Goal: Task Accomplishment & Management: Complete application form

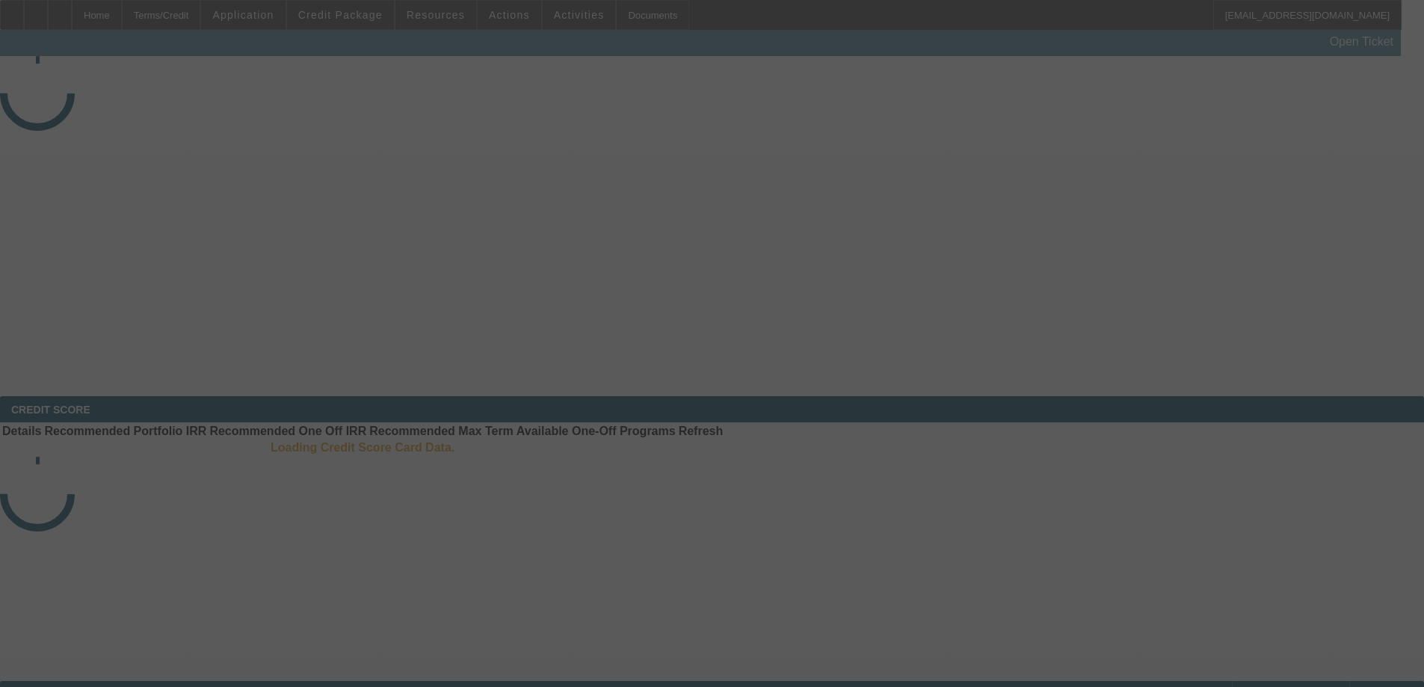
select select "3"
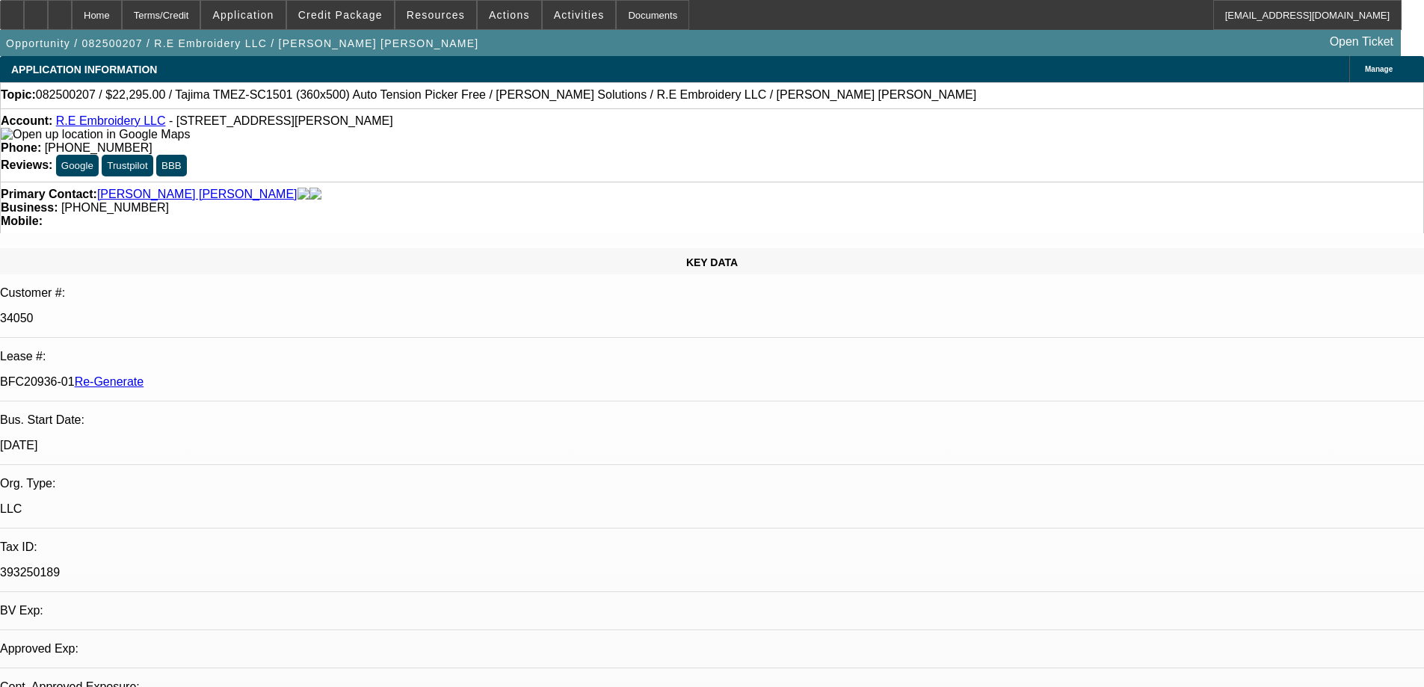
select select "0"
select select "2"
select select "0"
select select "6"
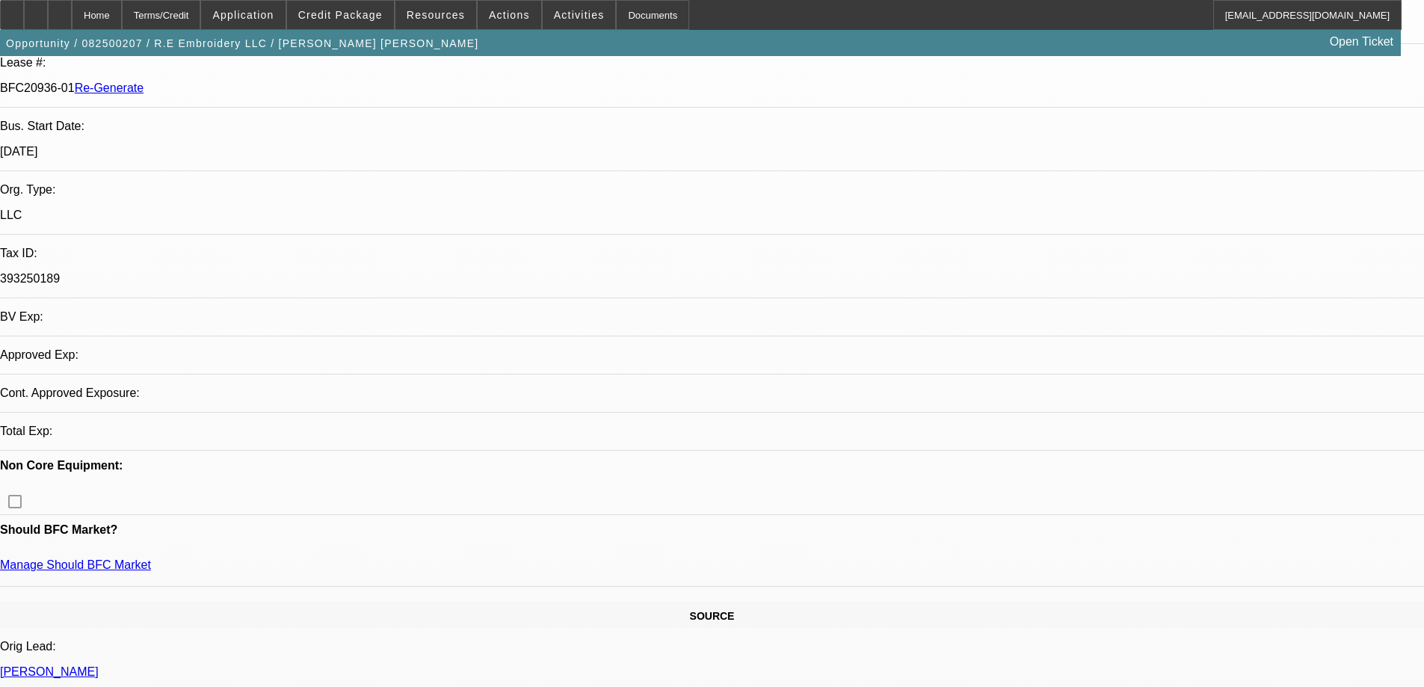
scroll to position [299, 0]
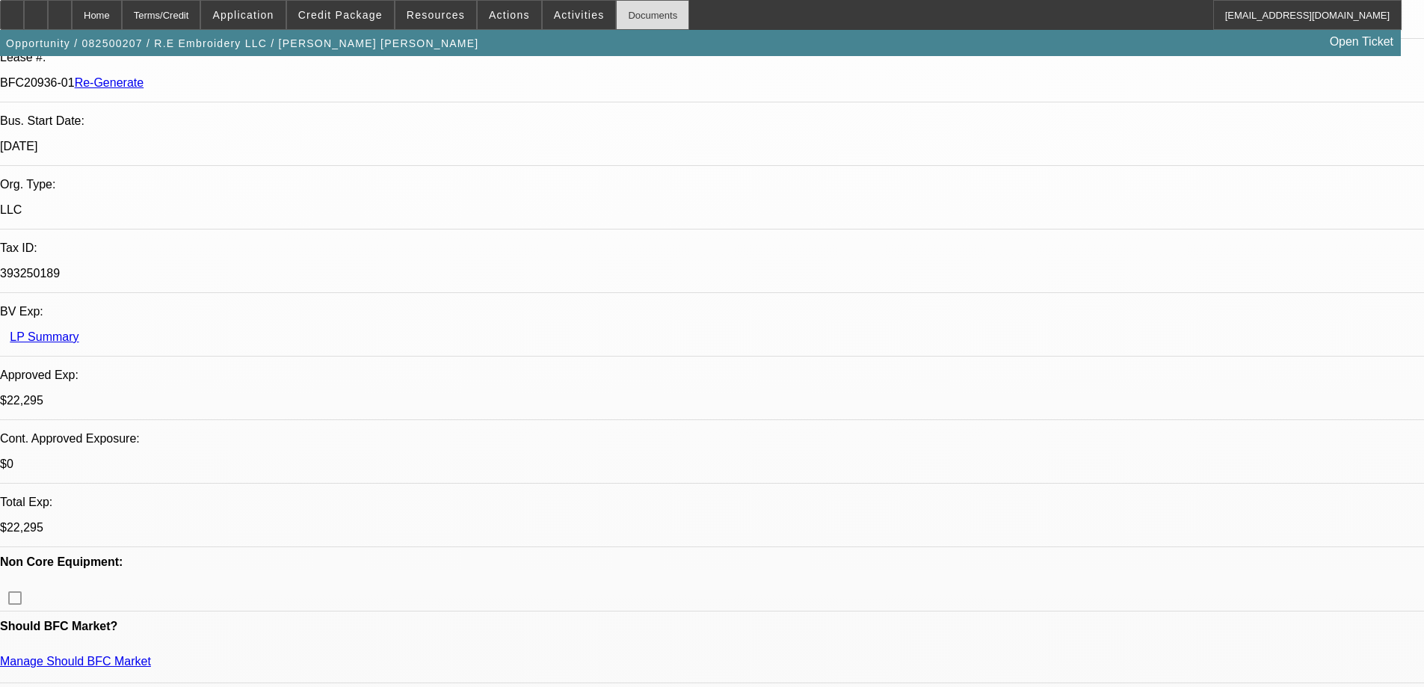
click at [629, 16] on div "Documents" at bounding box center [652, 15] width 73 height 30
click at [620, 14] on div "Documents" at bounding box center [652, 15] width 73 height 30
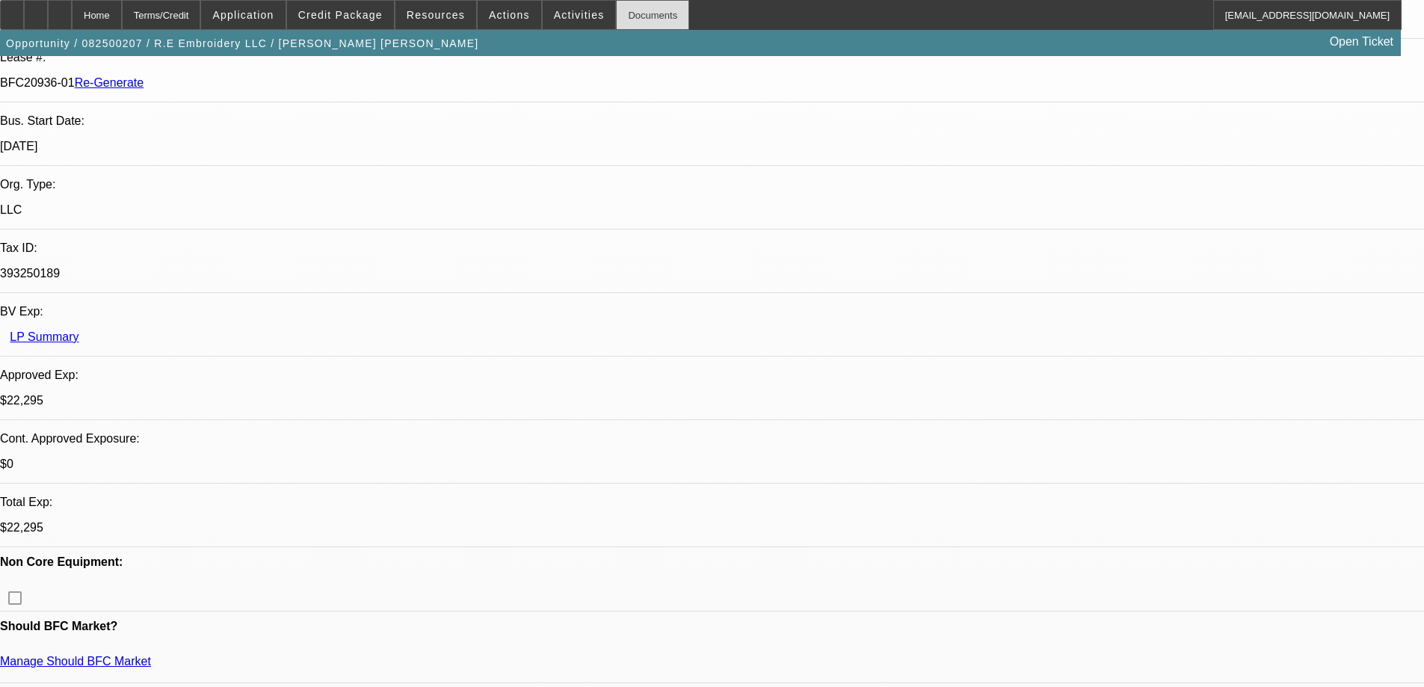
click at [621, 19] on div "Documents" at bounding box center [652, 15] width 73 height 30
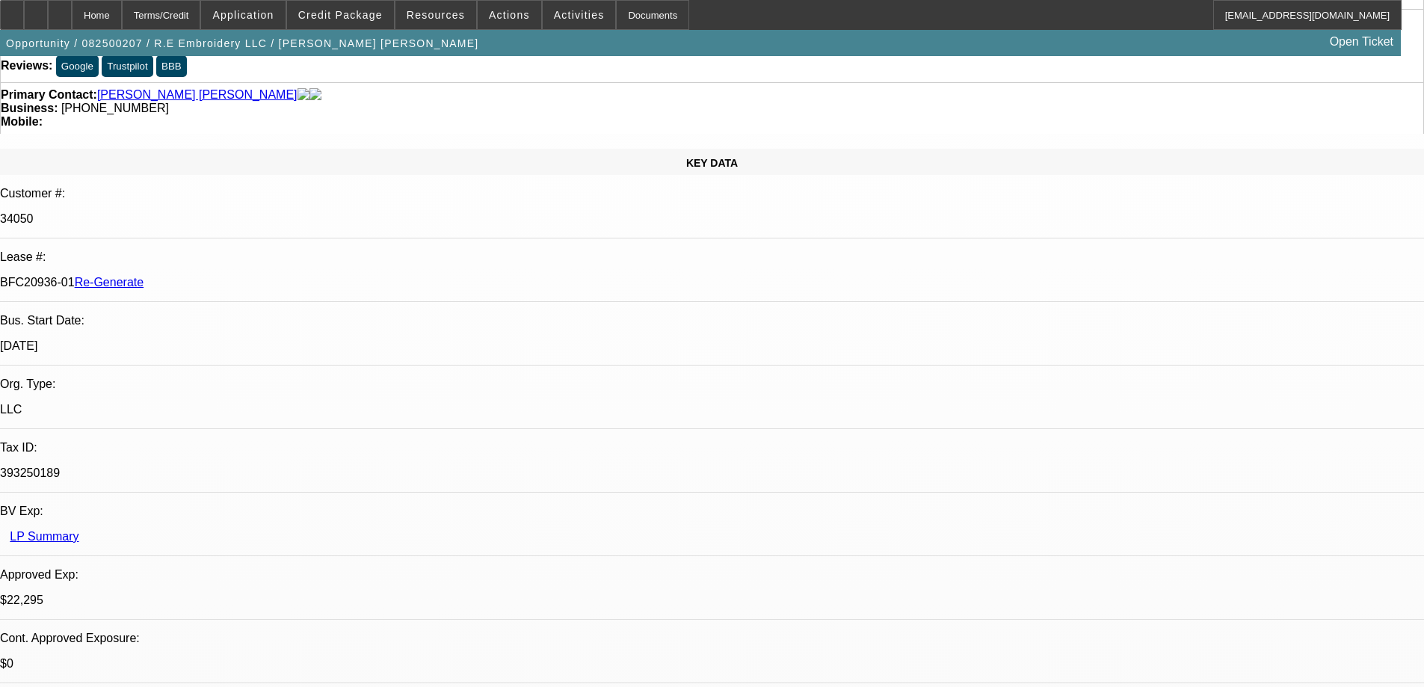
scroll to position [0, 0]
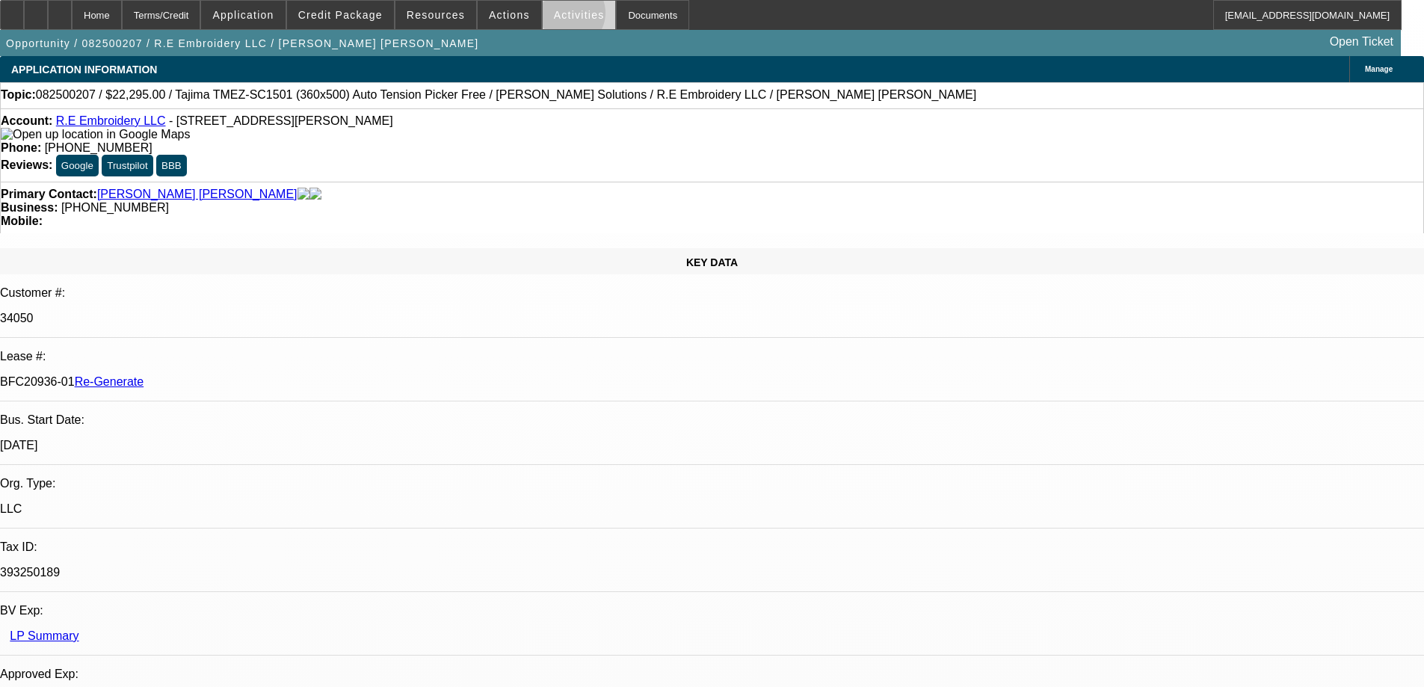
click at [554, 16] on span "Activities" at bounding box center [579, 15] width 51 height 12
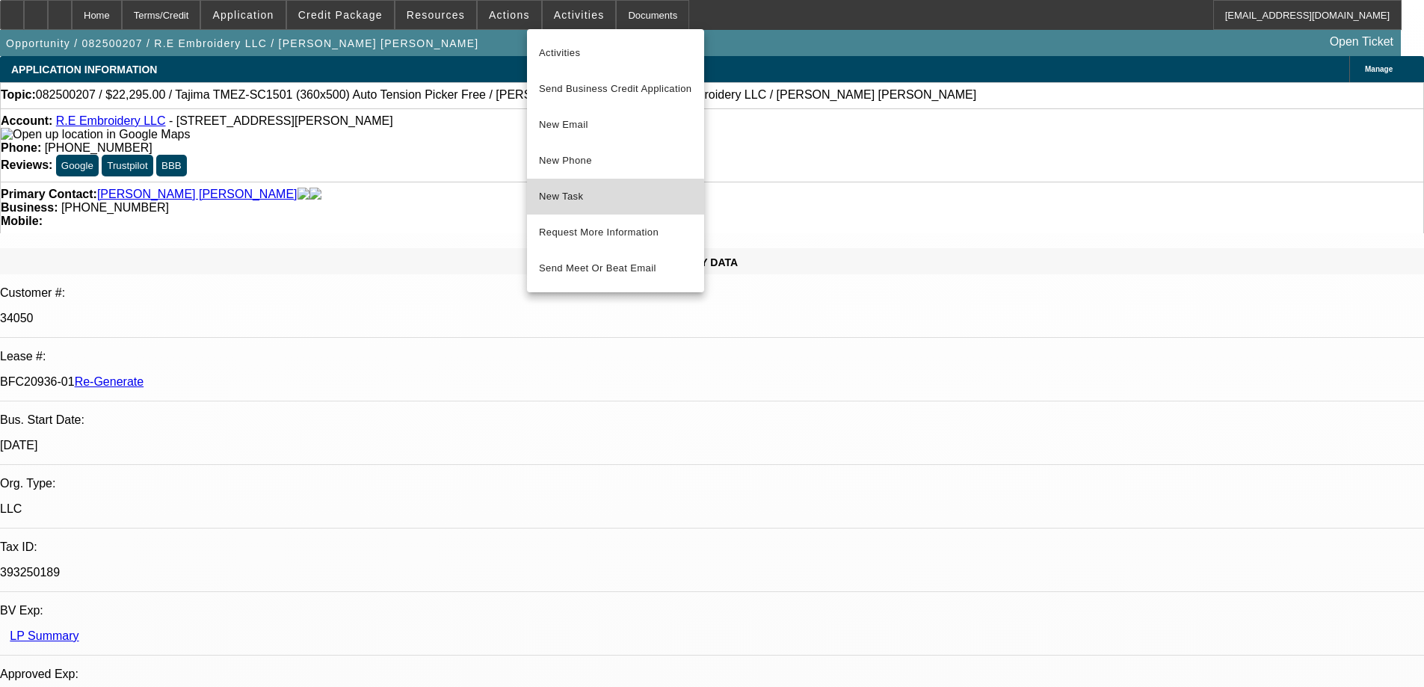
click at [570, 205] on span "New Task" at bounding box center [615, 197] width 153 height 18
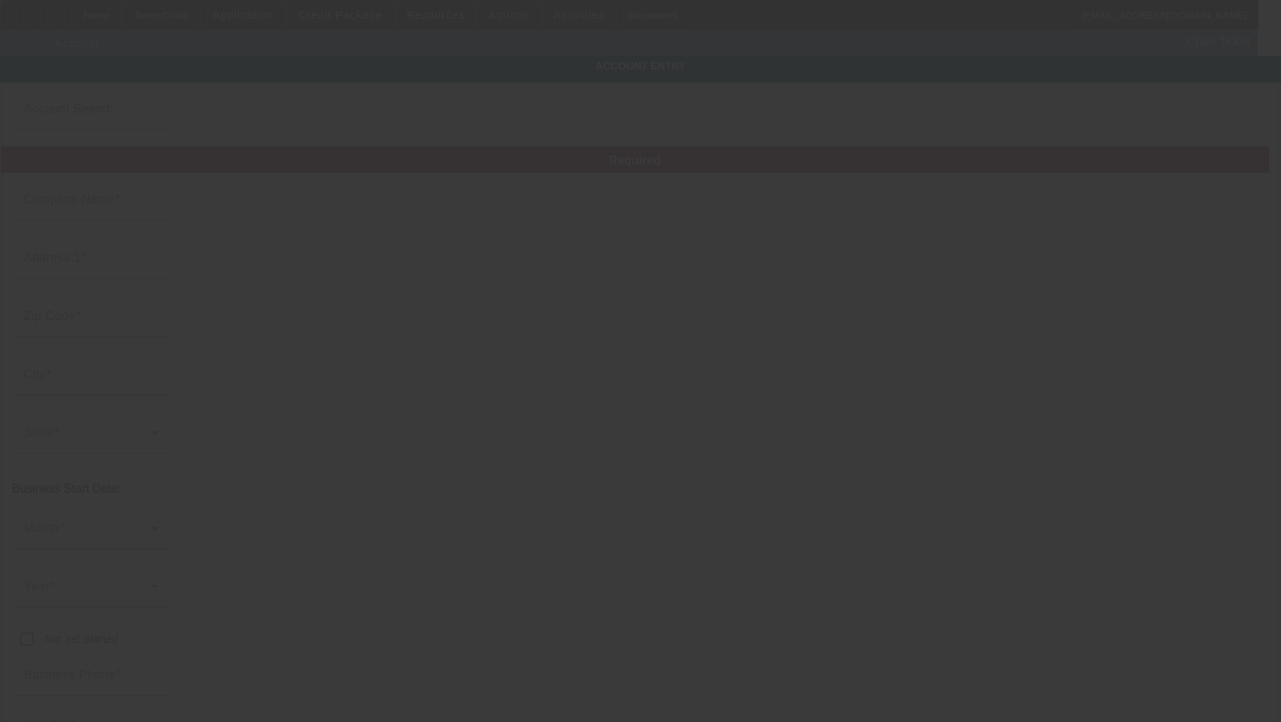
type input "R.E Embroidery LLC"
type input "[STREET_ADDRESS][PERSON_NAME]"
type input "99357"
type input "[GEOGRAPHIC_DATA]"
type input "[PHONE_NUMBER]"
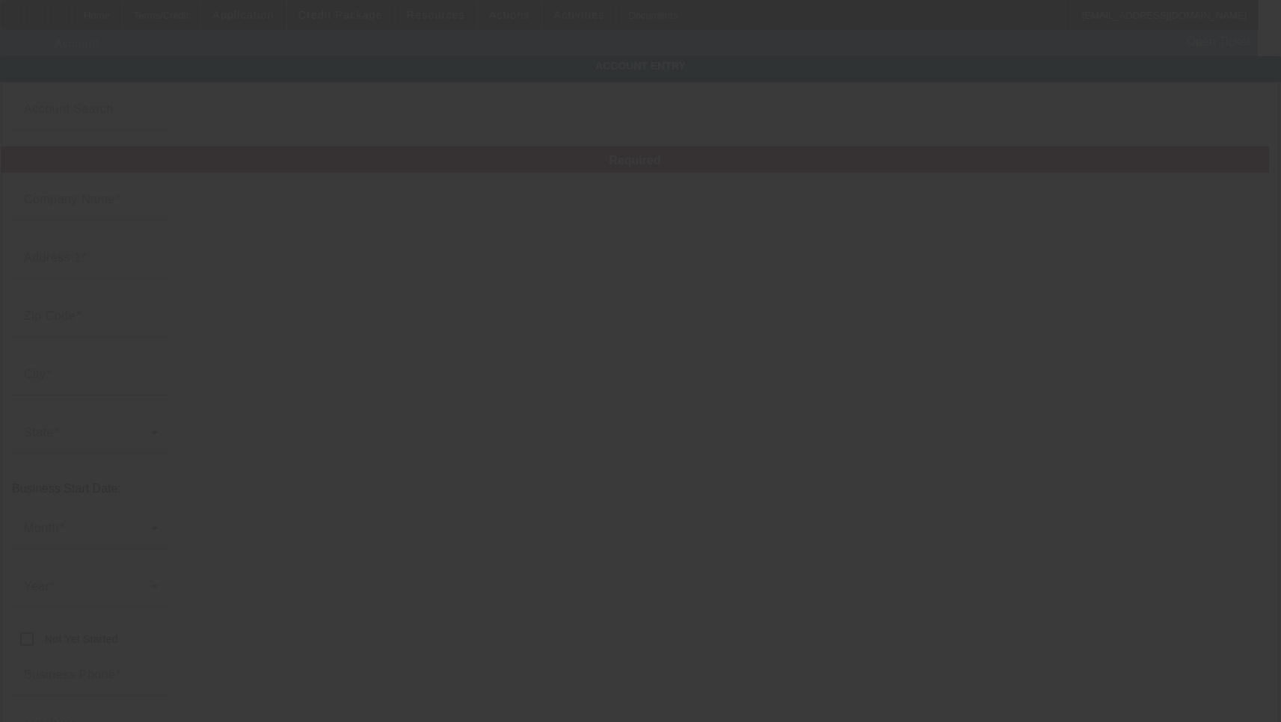
type input "cecilioramosmoran@yahoo.com"
type input "Grant"
type input "393250189"
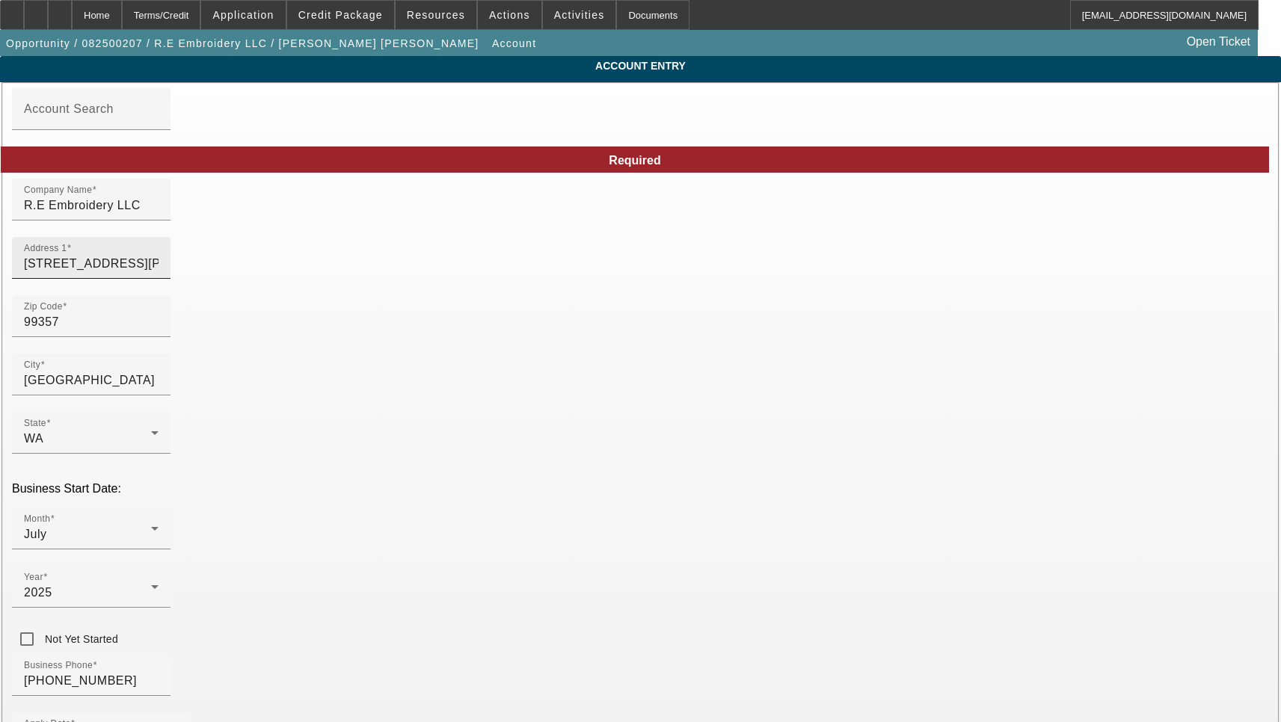
type input "8/8/2025"
click at [158, 273] on input "[STREET_ADDRESS][PERSON_NAME]" at bounding box center [91, 264] width 135 height 18
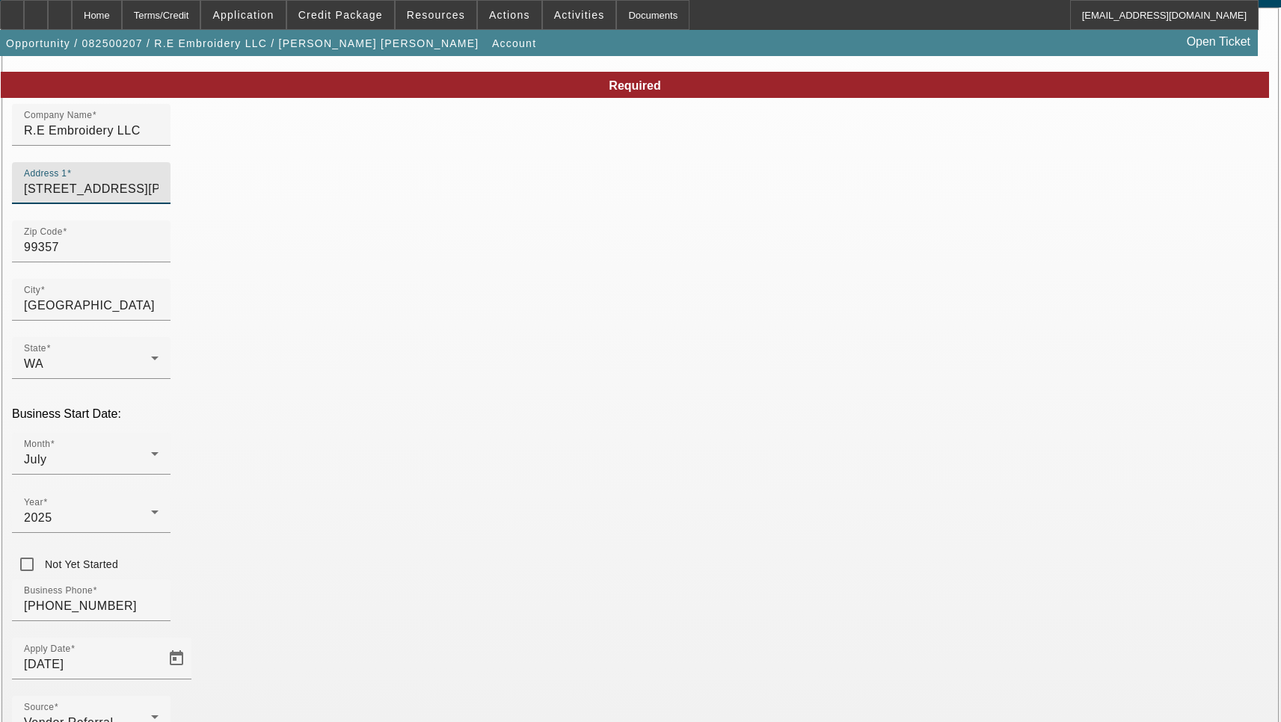
scroll to position [159, 0]
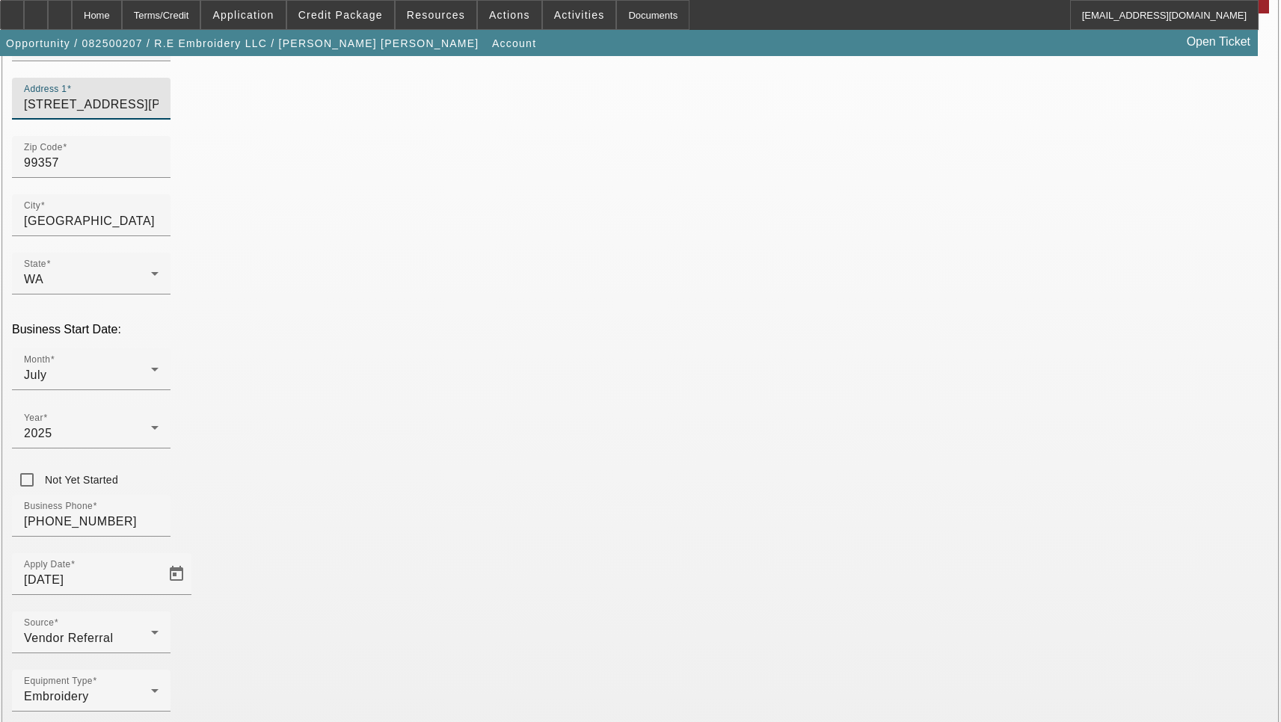
type input "12641 Adams Road S"
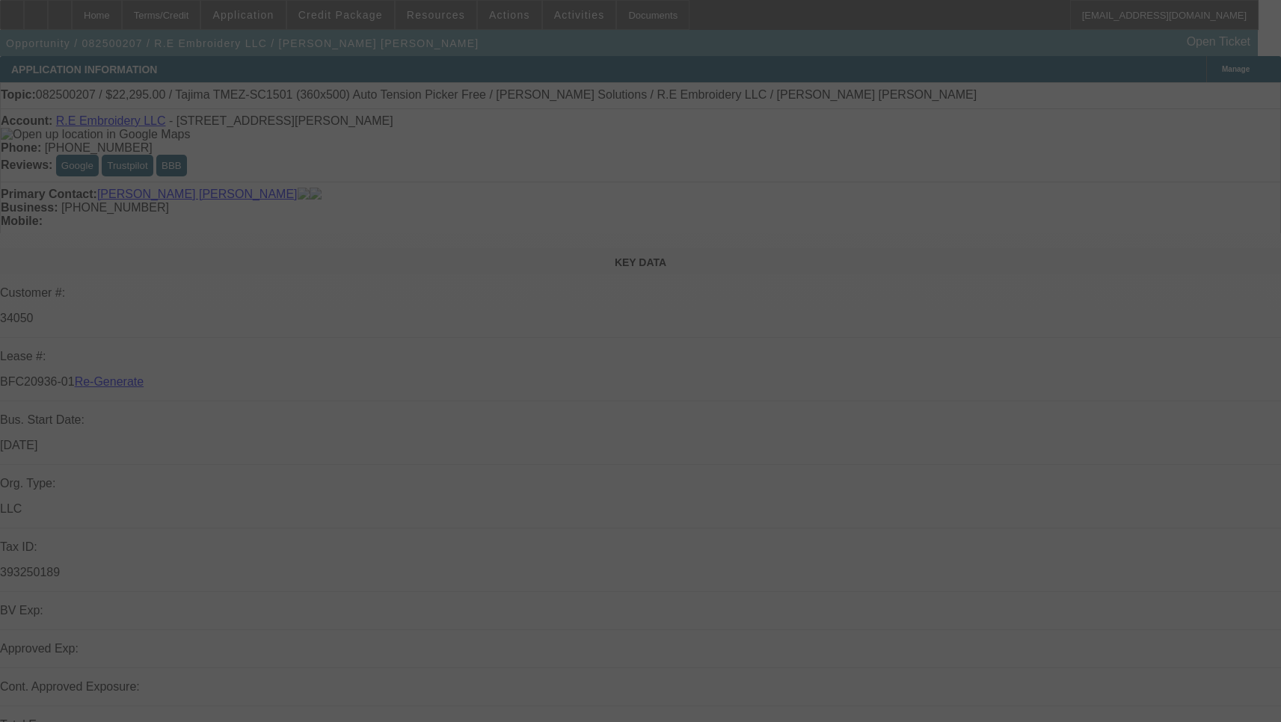
select select "3"
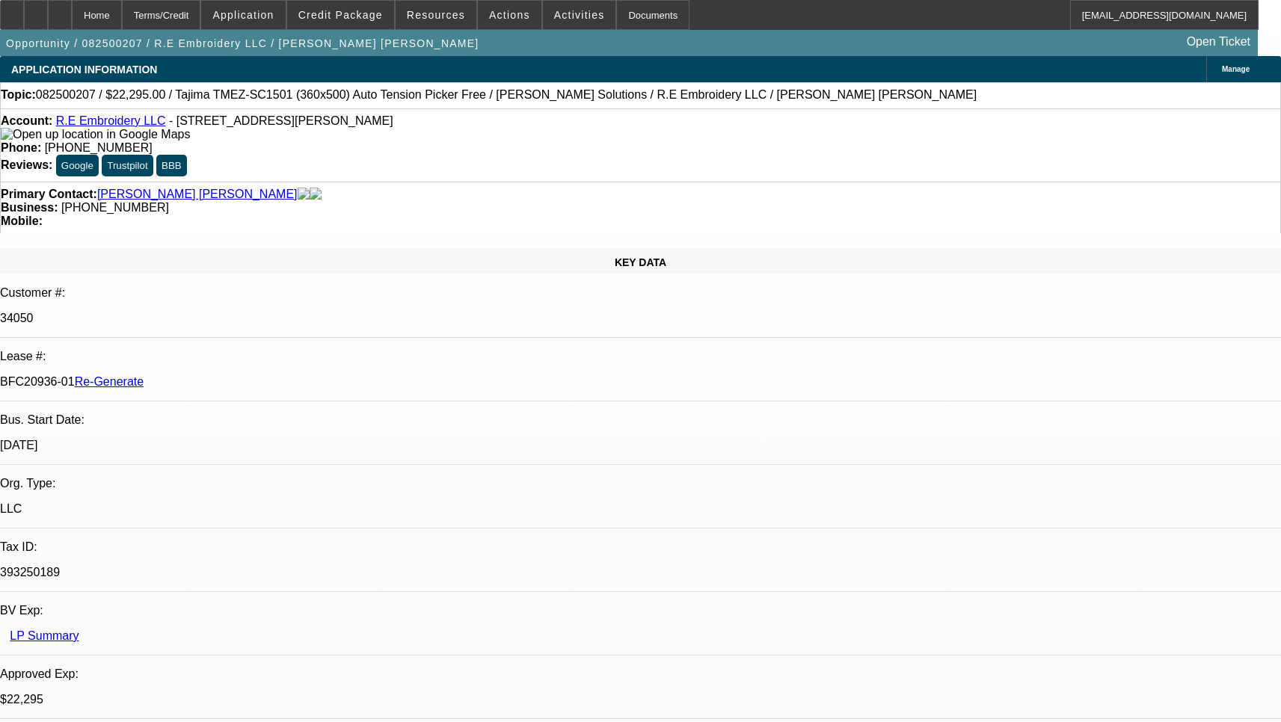
select select "0"
select select "2"
select select "0"
select select "6"
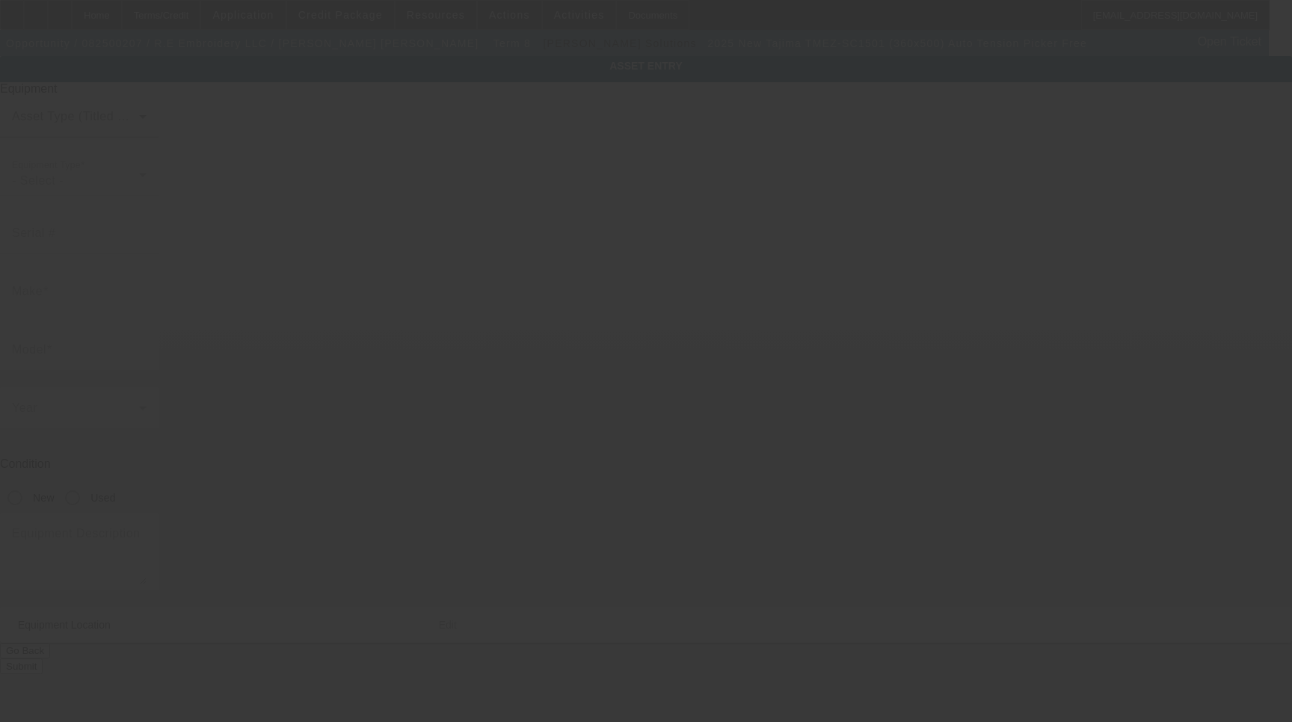
type input "Tajima"
type input "TMEZ-SC1501 (360x500) Auto Tension Picker Free"
radio input "true"
type textarea "15 Needle Single Head Embroidery Machine Includes: Stand, Supply Kit, Cap Drive…"
type input "12641 Adams Road S #12.5"
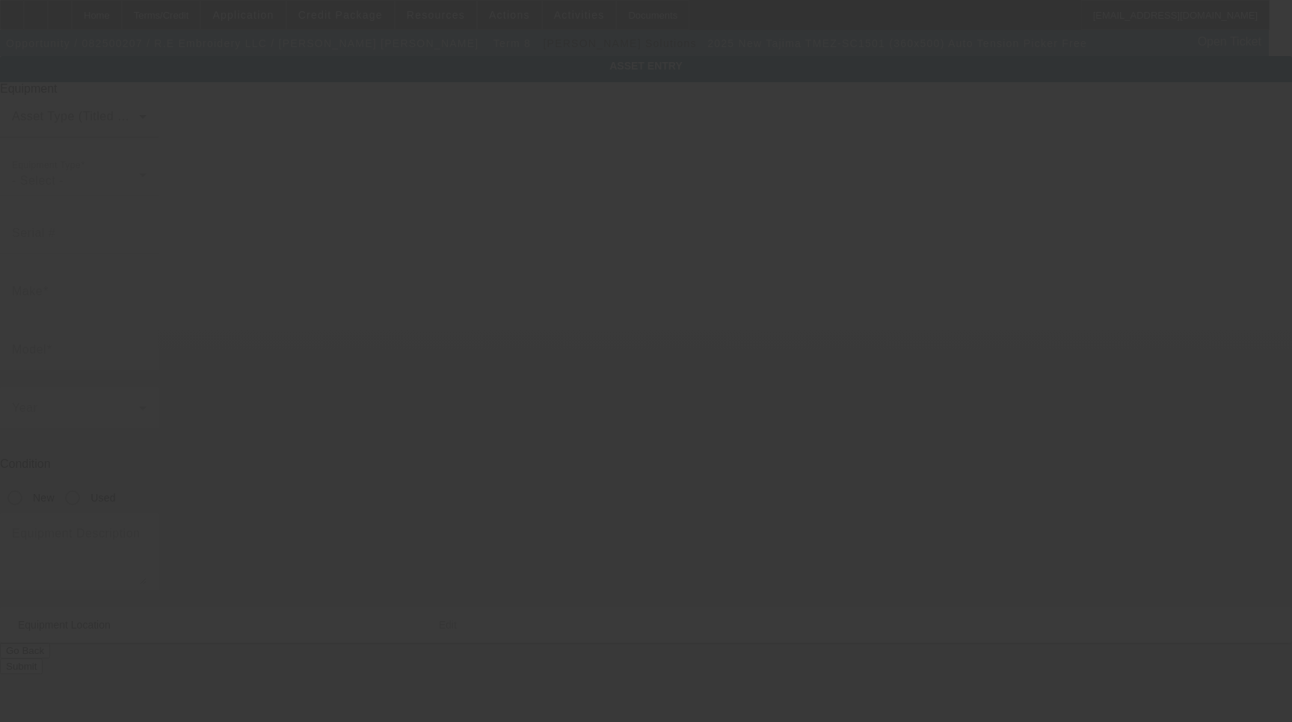
type input "Royal City"
type input "99357"
type input "Grant"
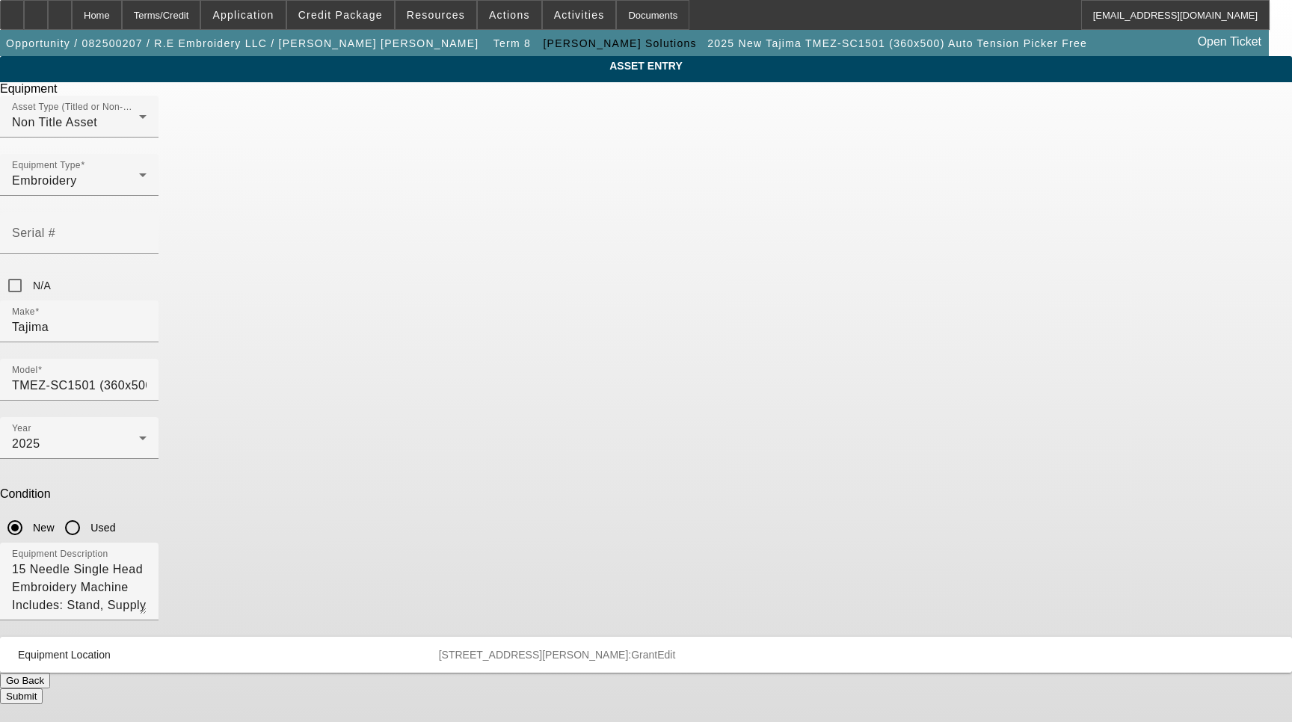
click at [658, 649] on span "12641 Adams Road S #12.5 Royal City WA 99357 County:Grant" at bounding box center [548, 655] width 219 height 12
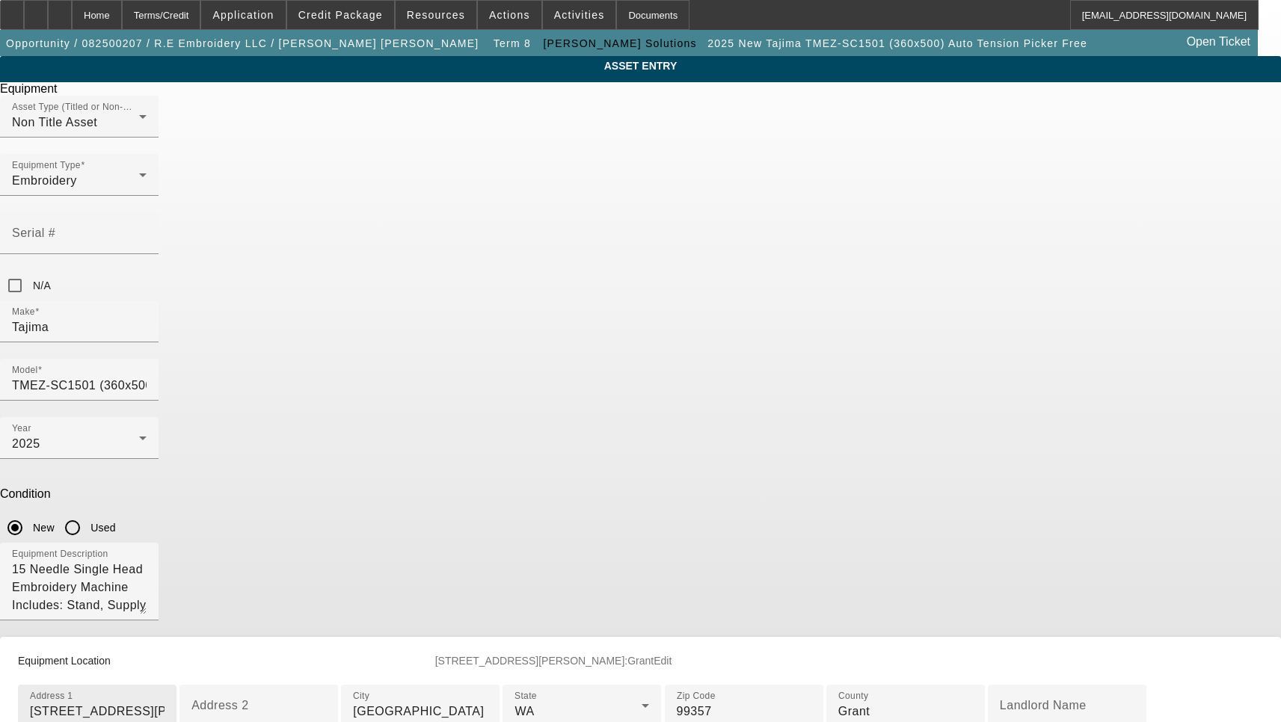
click at [164, 703] on input "12641 Adams Road S #12.5" at bounding box center [97, 712] width 135 height 18
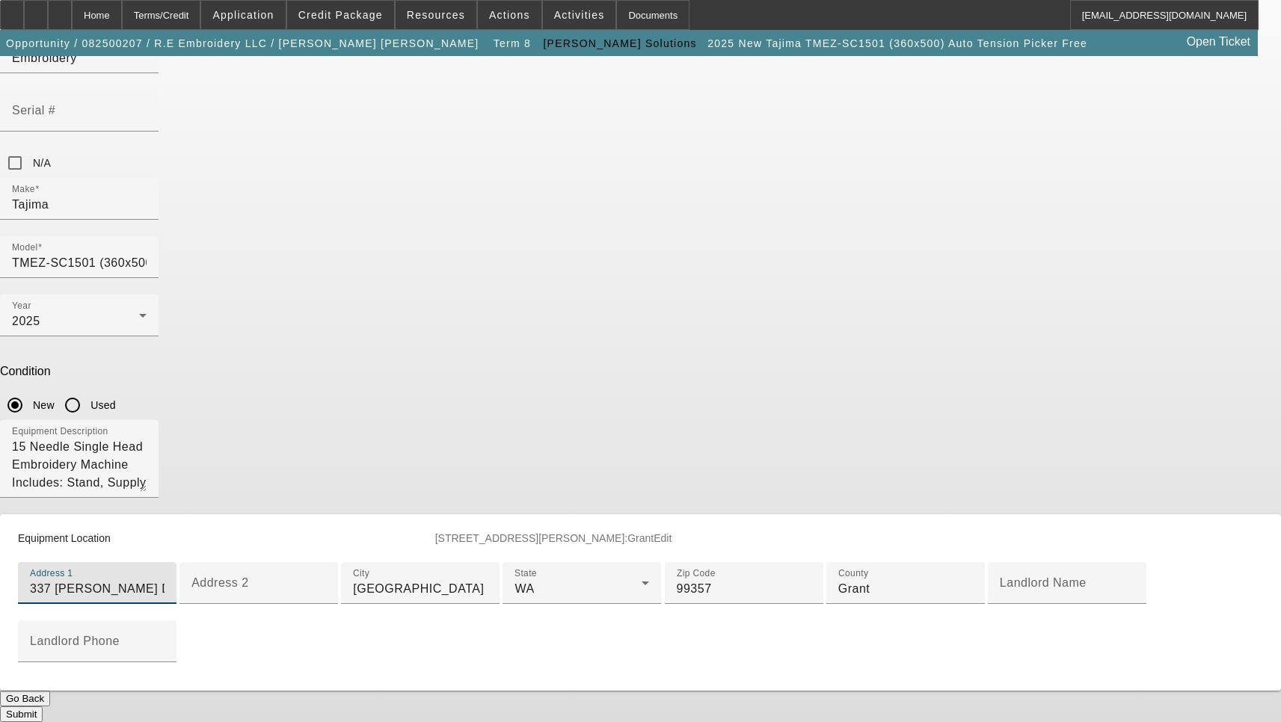
type input "337 Widmer Dr NE"
click at [43, 706] on button "Submit" at bounding box center [21, 714] width 43 height 16
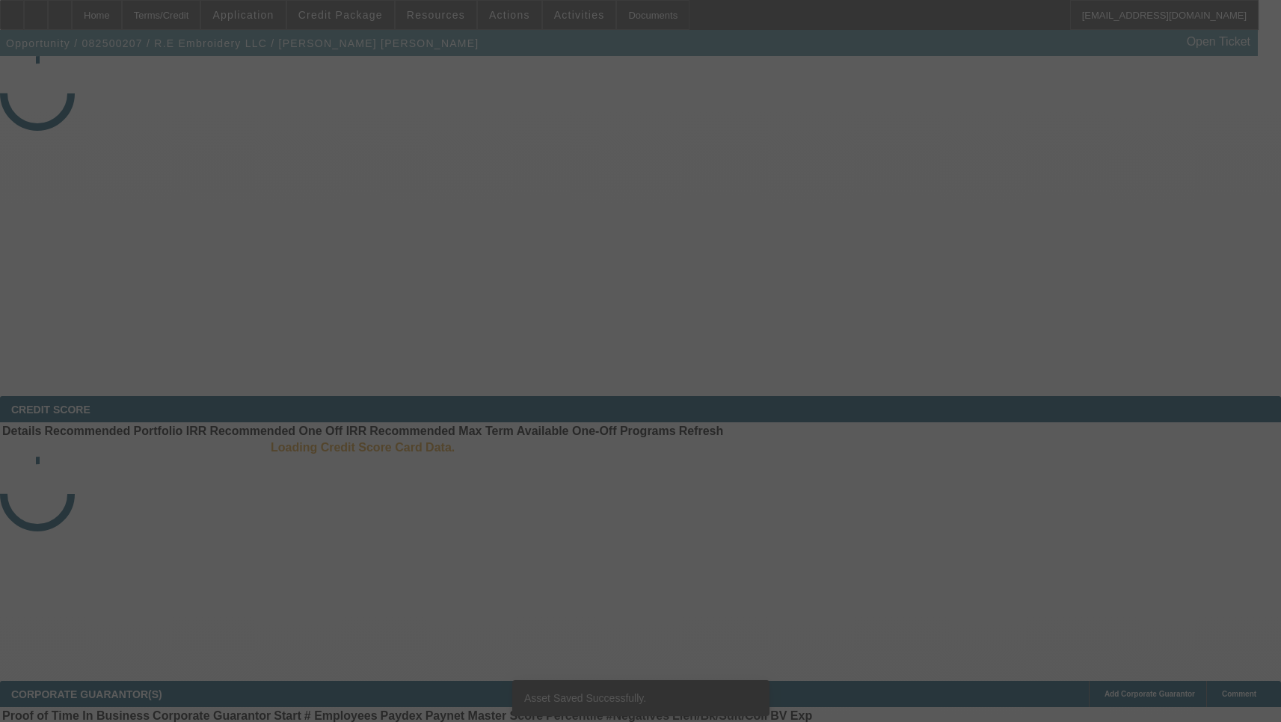
select select "3"
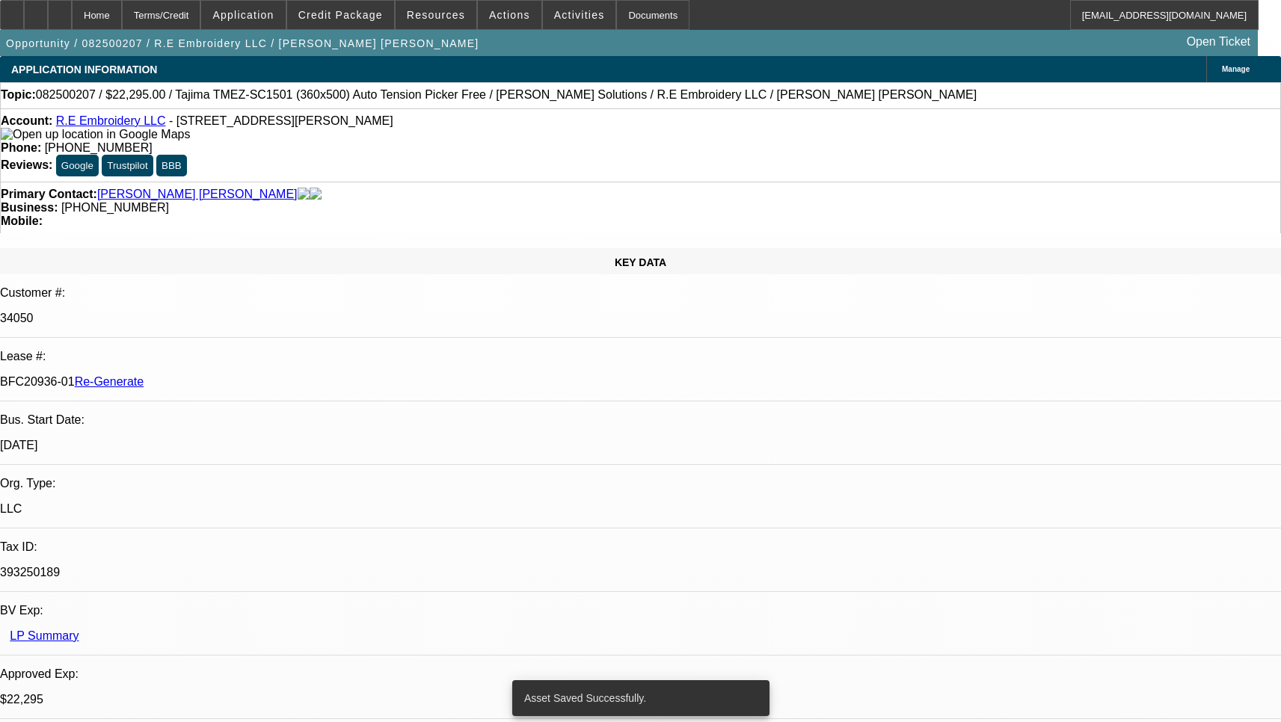
select select "0"
select select "2"
select select "0"
select select "6"
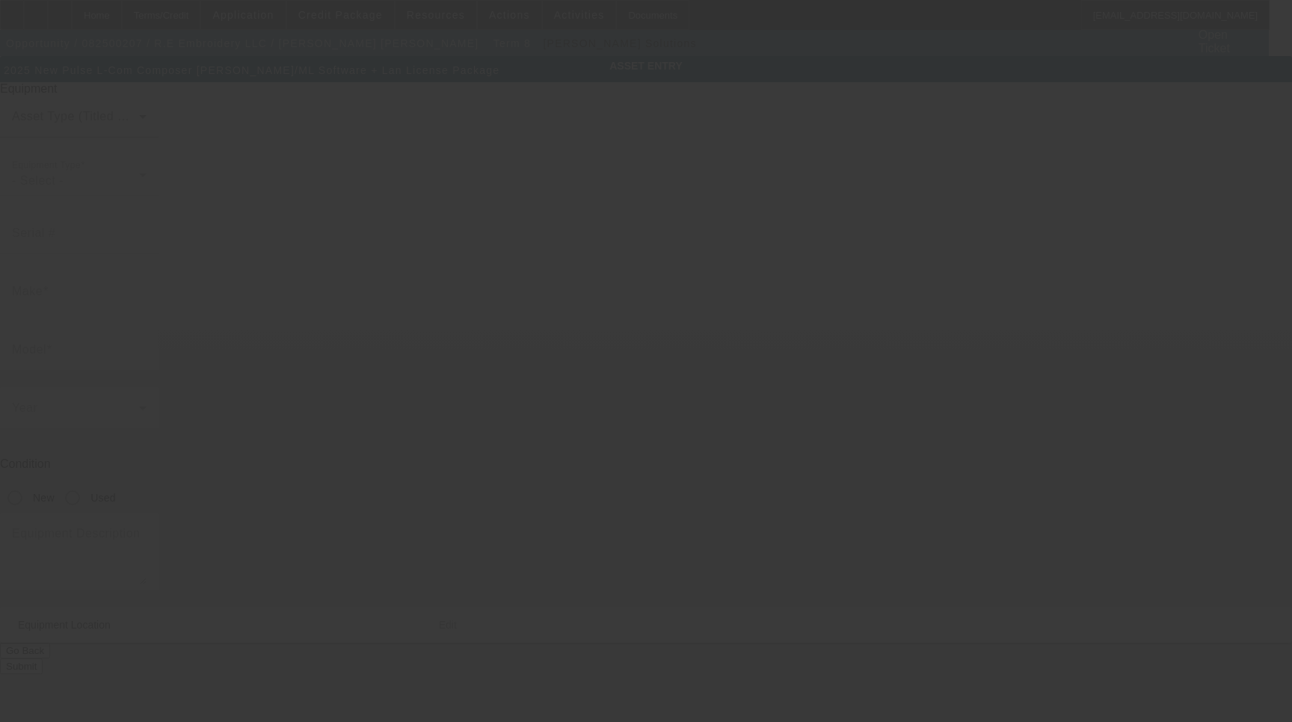
type input "Pulse"
type input "L-Com Composer [PERSON_NAME]/ML Software + Lan License Package"
radio input "true"
type input "[STREET_ADDRESS][PERSON_NAME]"
type input "[GEOGRAPHIC_DATA]"
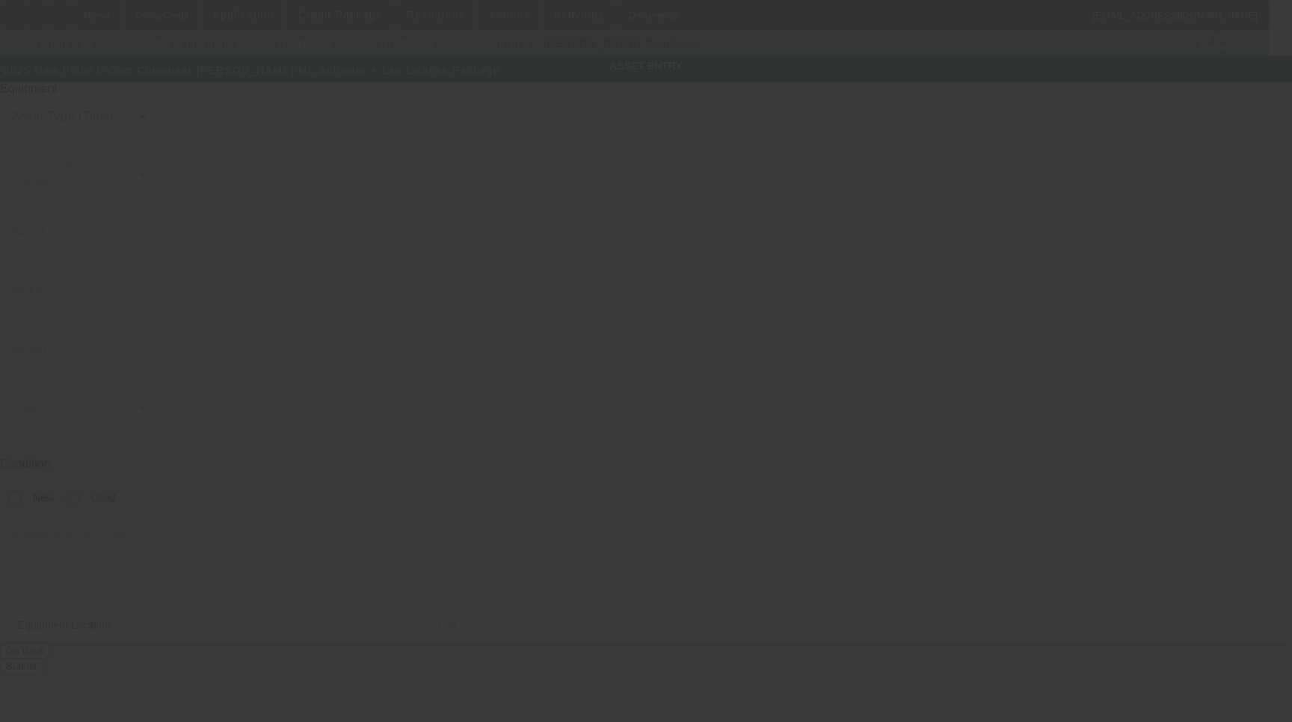
type input "99357"
type input "Grant"
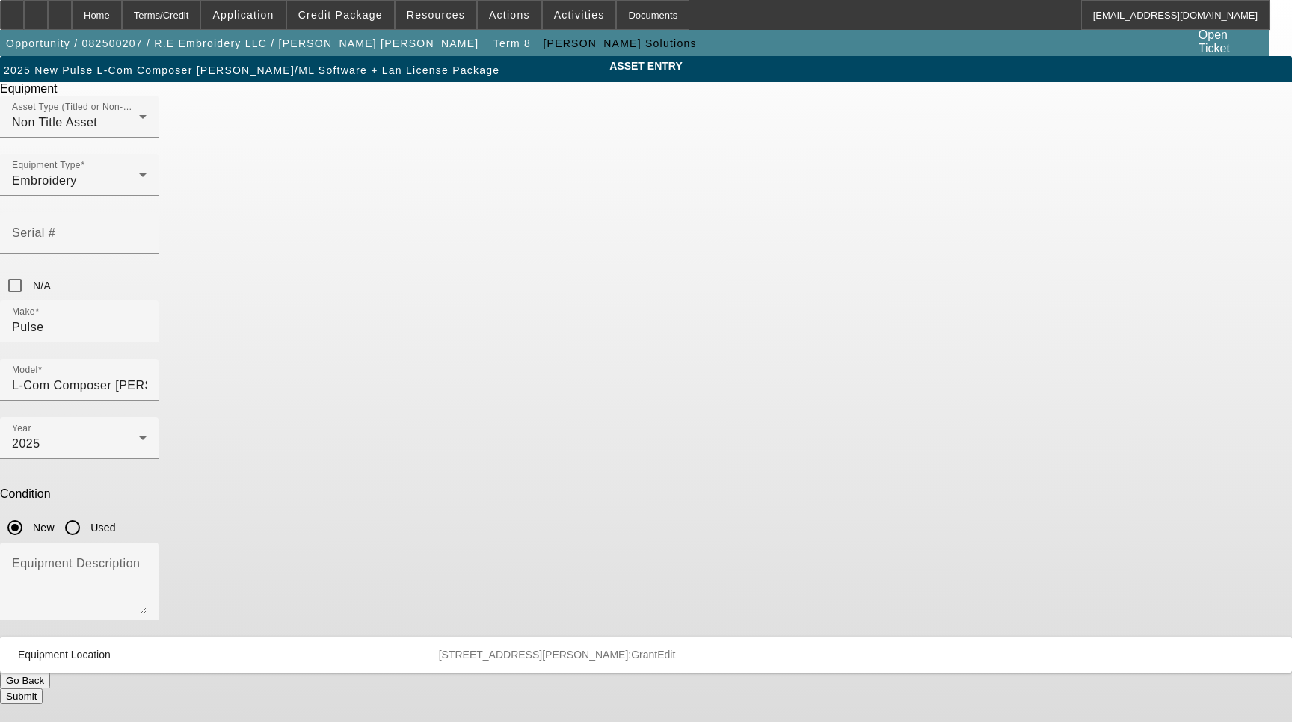
click at [675, 649] on span "Edit" at bounding box center [666, 655] width 18 height 12
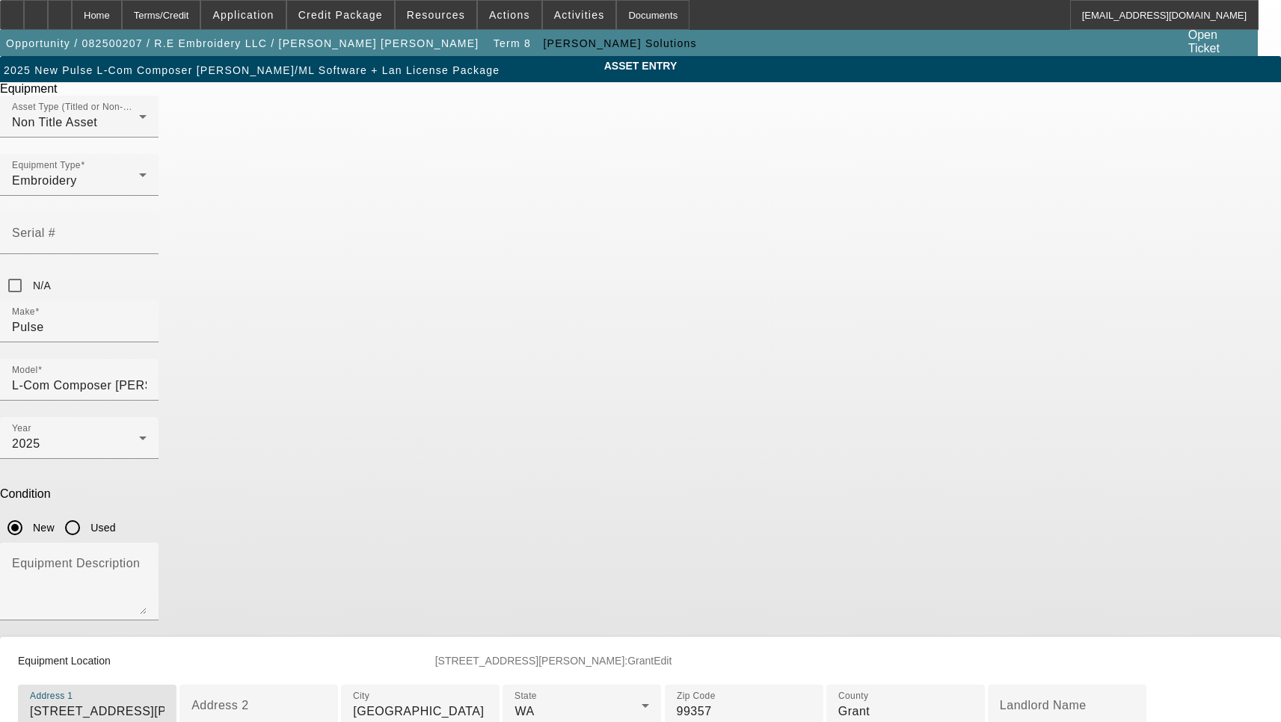
click at [164, 703] on input "[STREET_ADDRESS][PERSON_NAME]" at bounding box center [97, 712] width 135 height 18
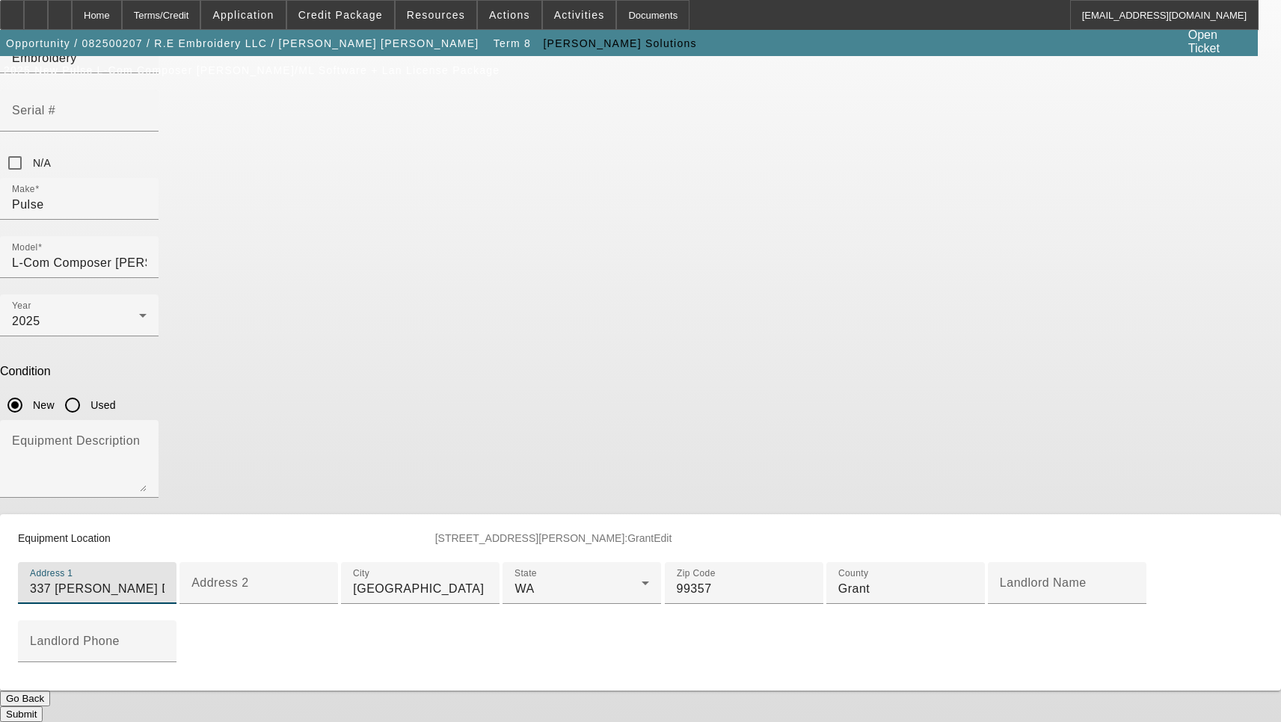
scroll to position [355, 0]
type input "337 [PERSON_NAME] Dr [PERSON_NAME]"
click at [43, 706] on button "Submit" at bounding box center [21, 714] width 43 height 16
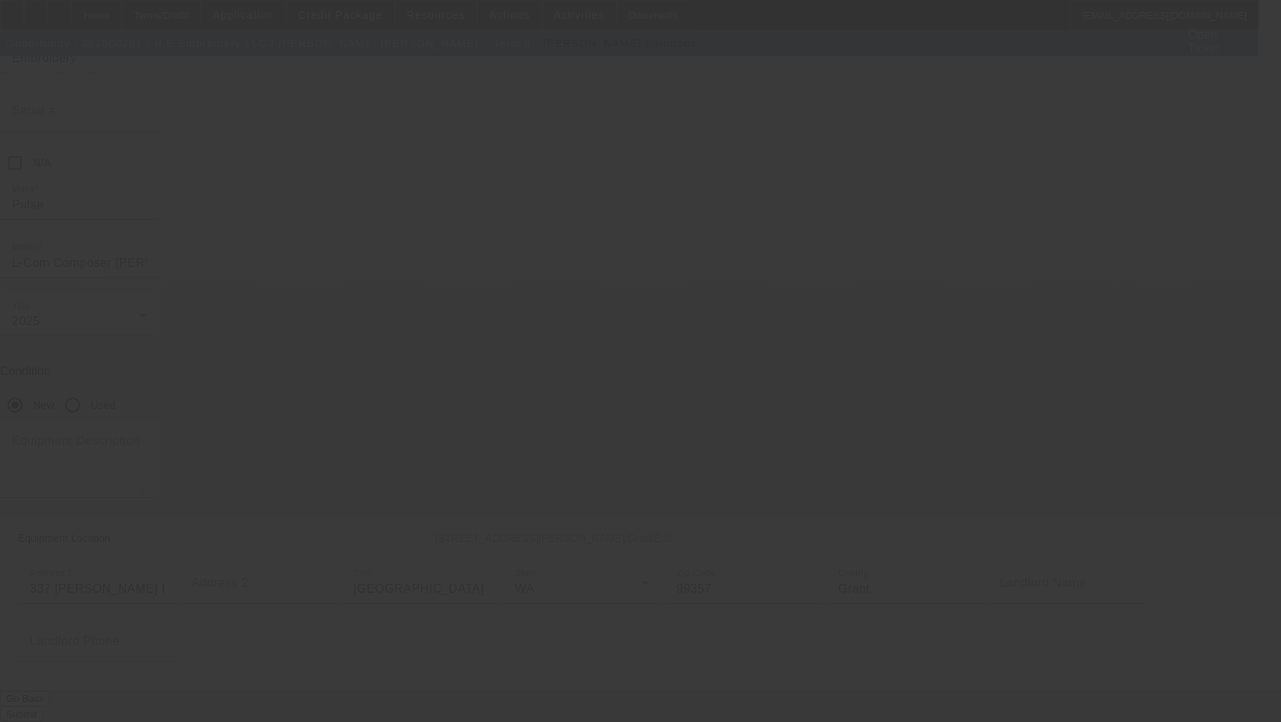
scroll to position [280, 0]
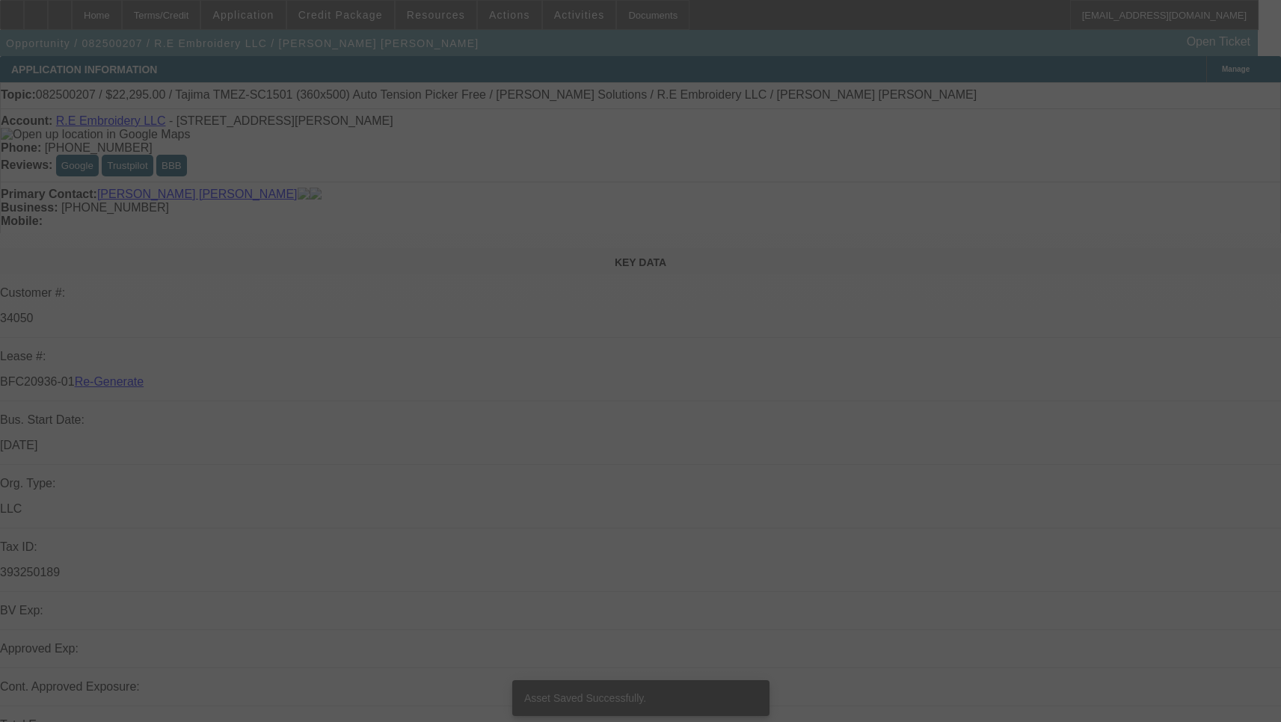
select select "3"
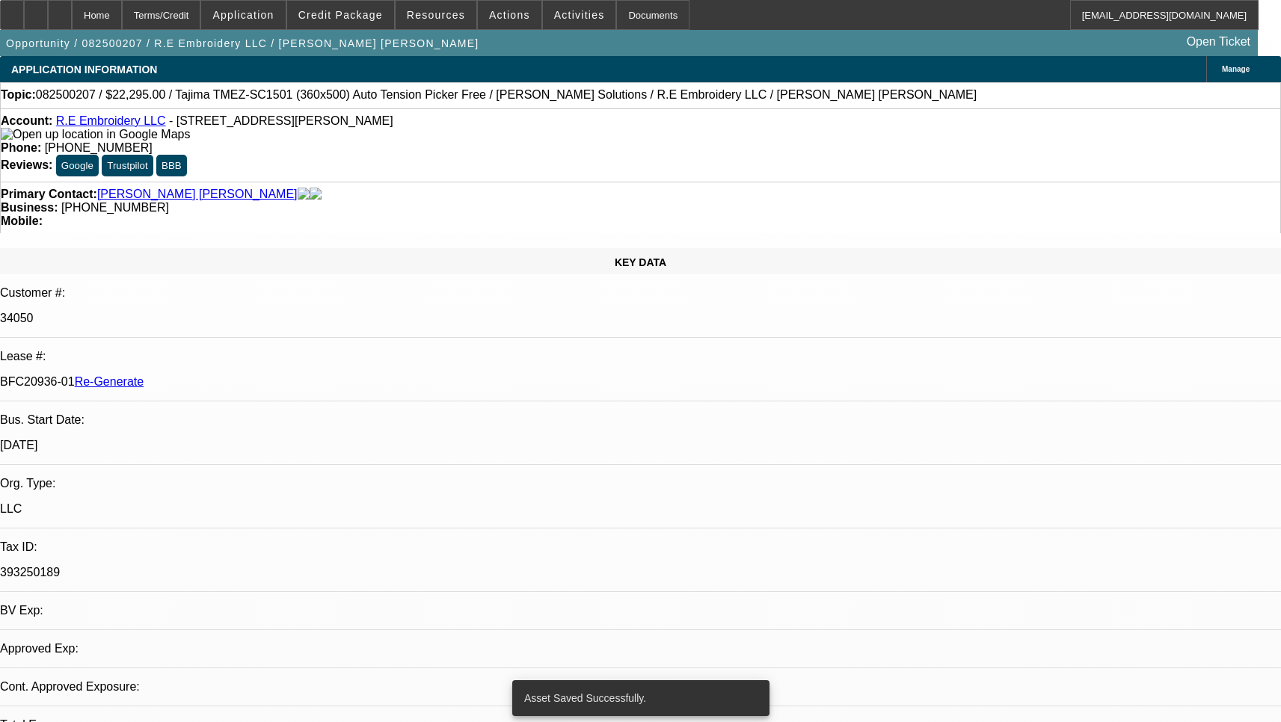
select select "0"
select select "2"
select select "0"
select select "6"
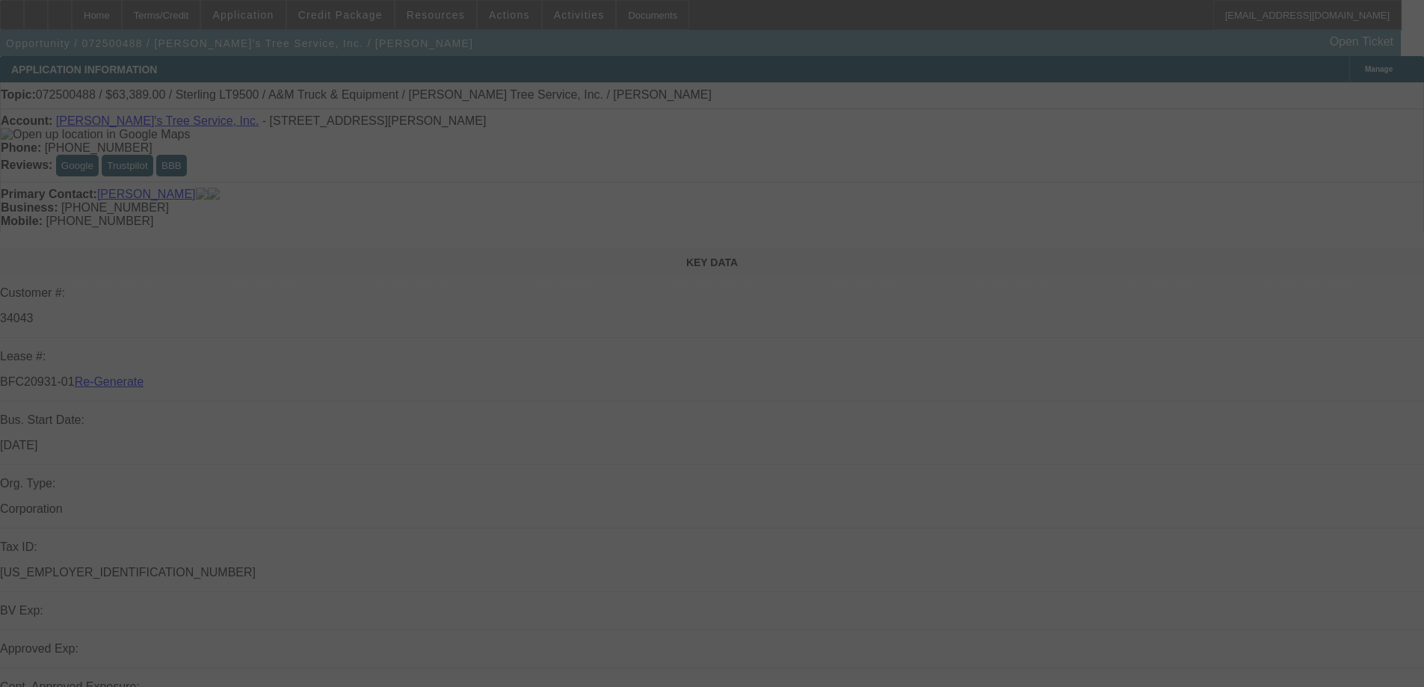
select select "3"
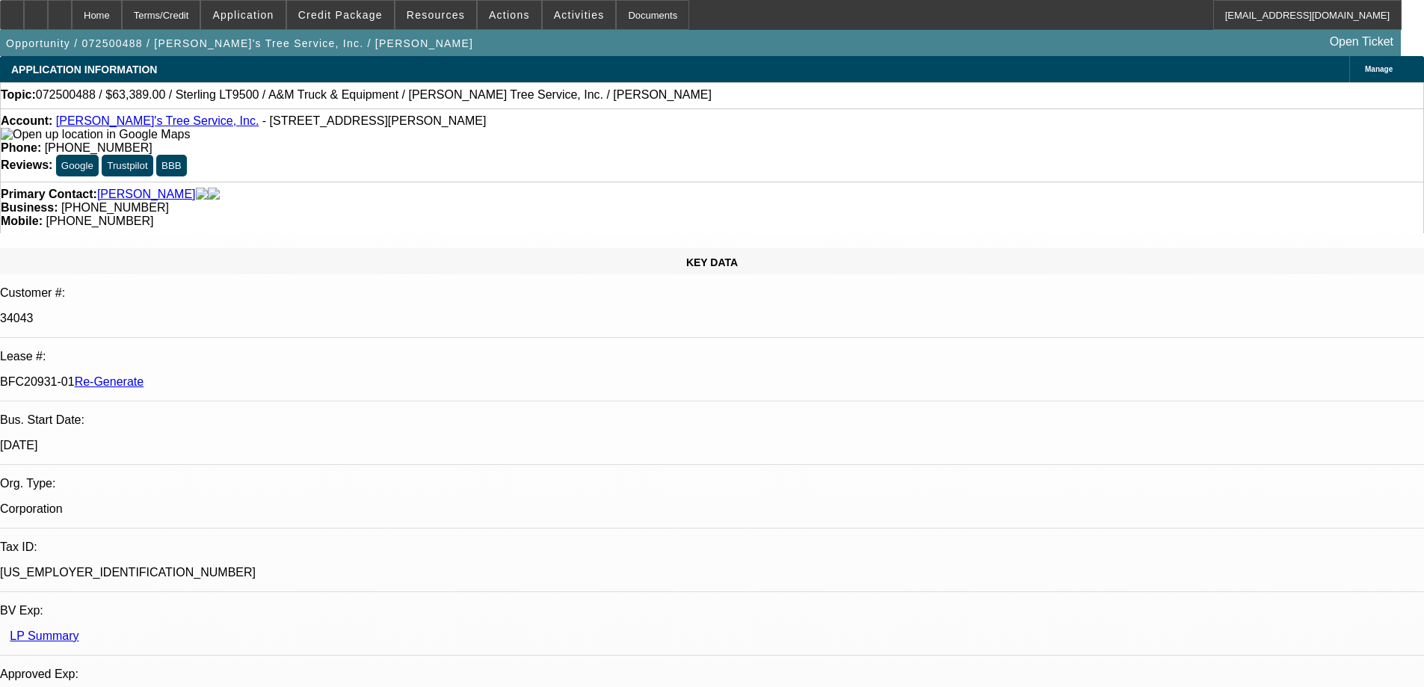
select select "0"
select select "2"
select select "0.1"
select select "4"
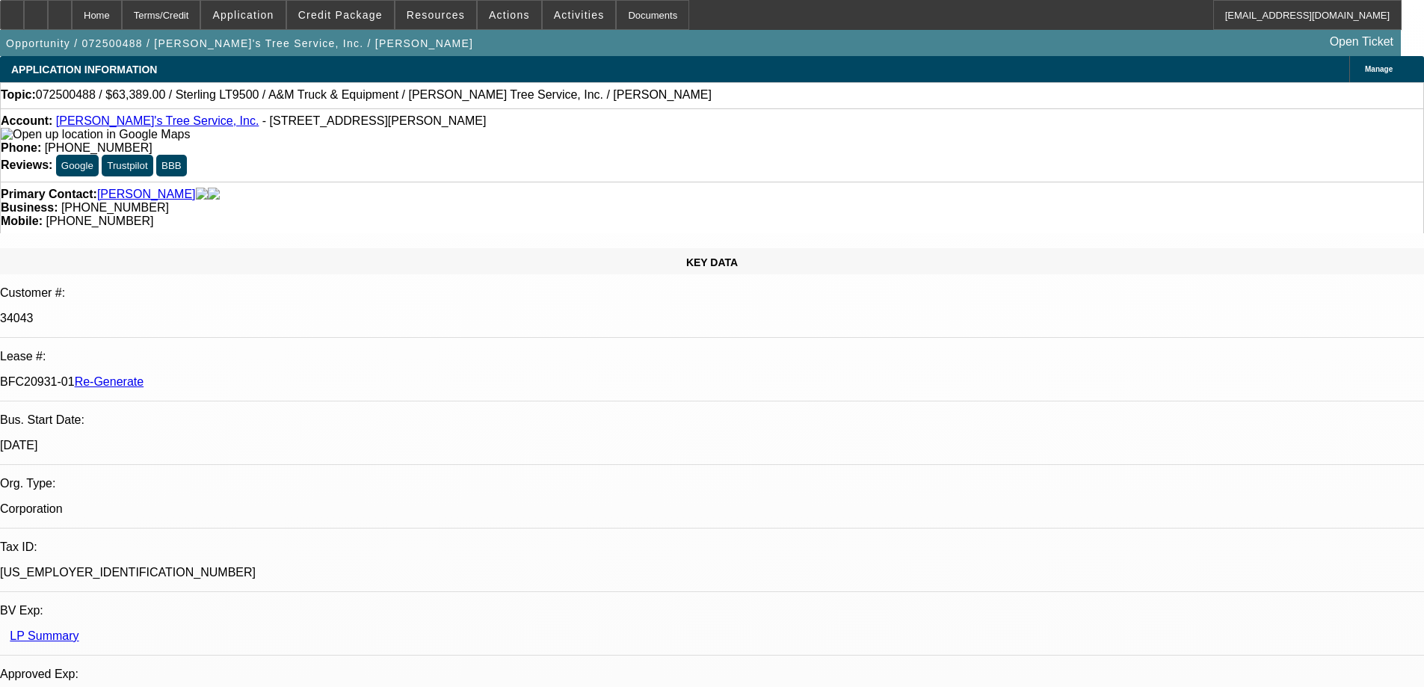
click at [455, 12] on span "Resources" at bounding box center [436, 15] width 58 height 12
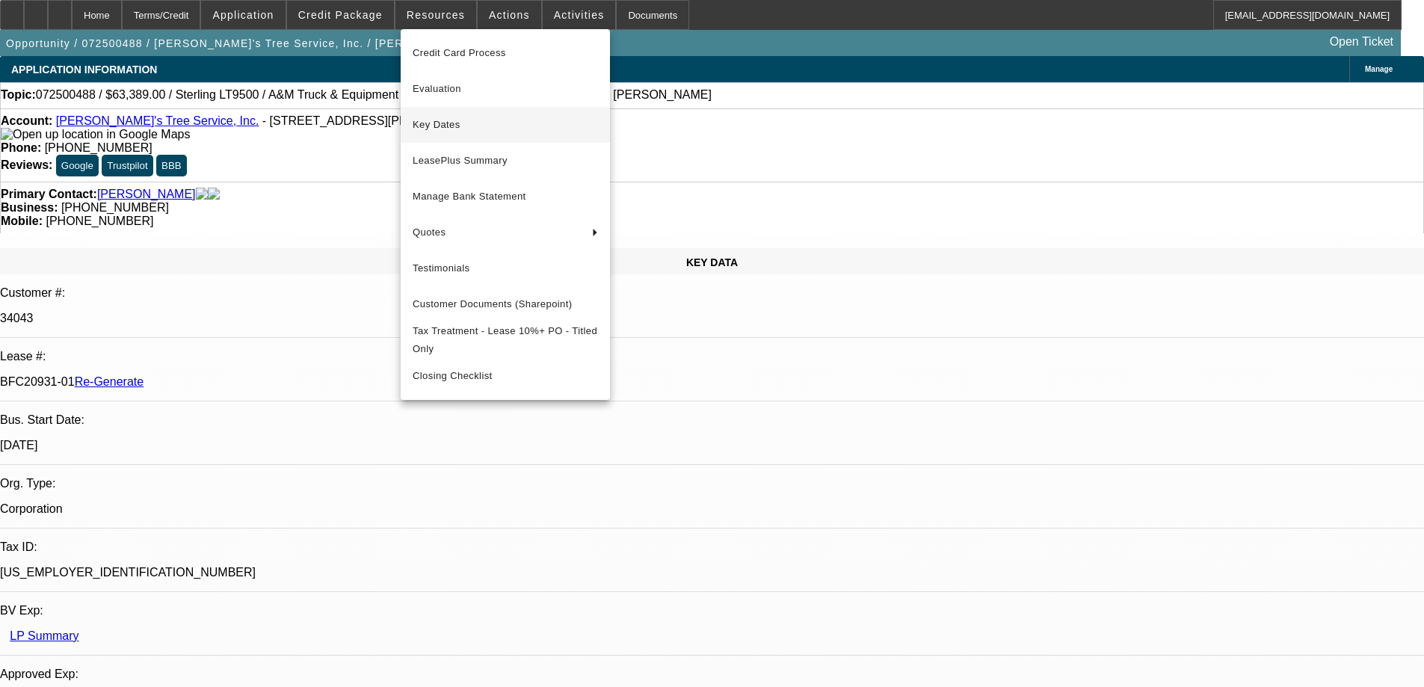
click at [446, 122] on span "Key Dates" at bounding box center [505, 125] width 185 height 18
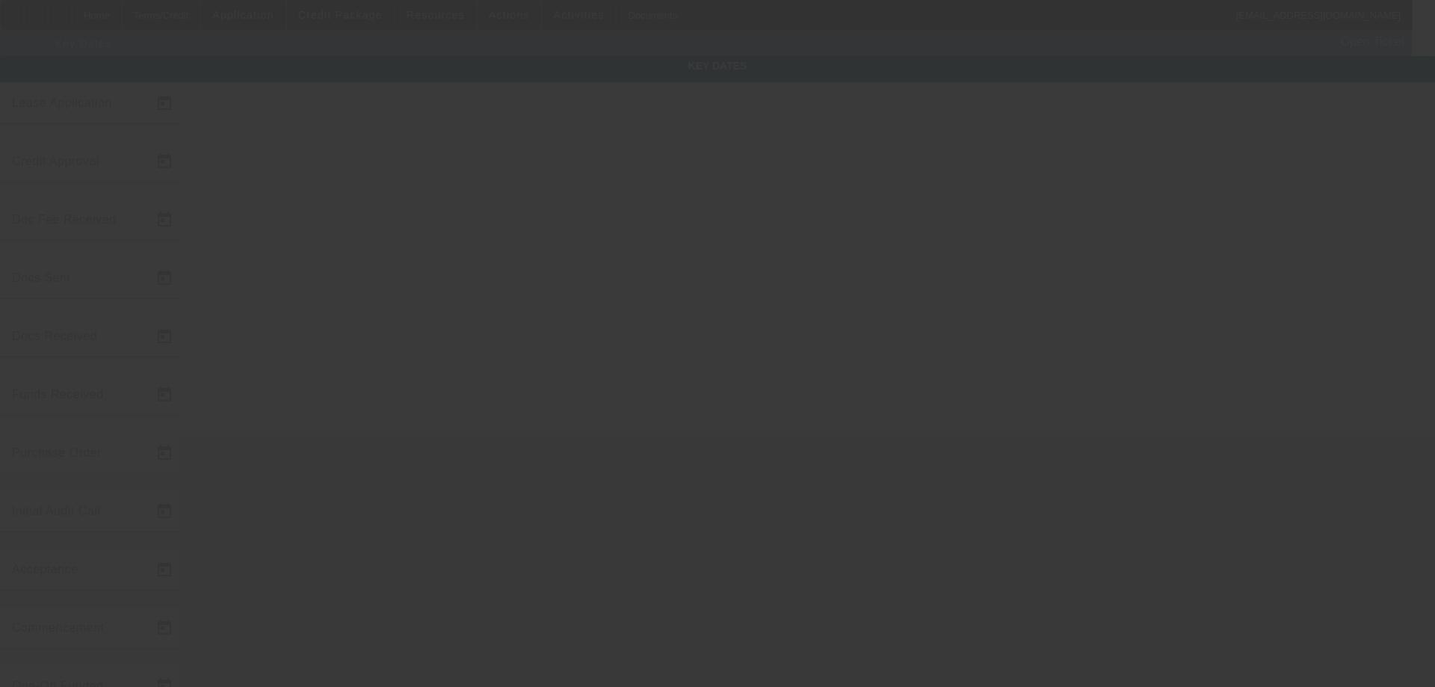
type input "7/21/2025"
type input "7/29/2025"
type input "[DATE]"
type input "8/12/2025"
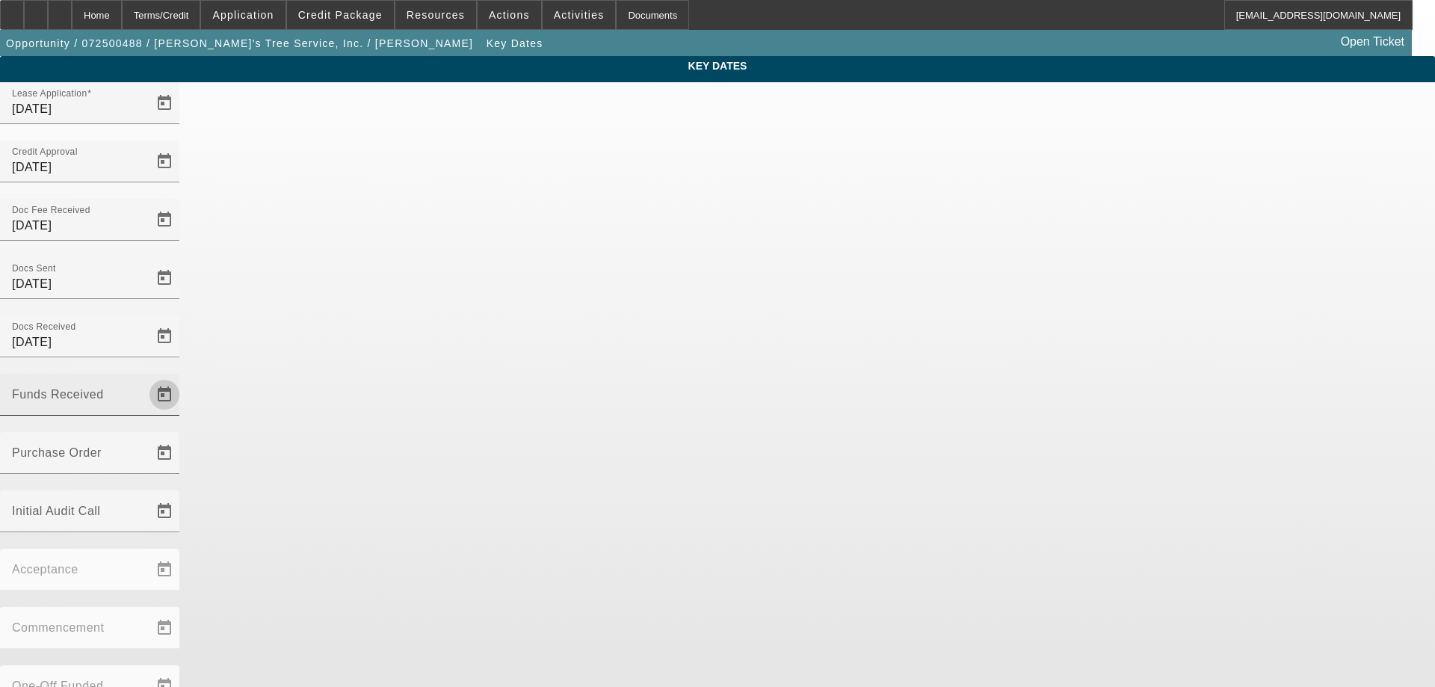
click at [182, 377] on span "Open calendar" at bounding box center [165, 395] width 36 height 36
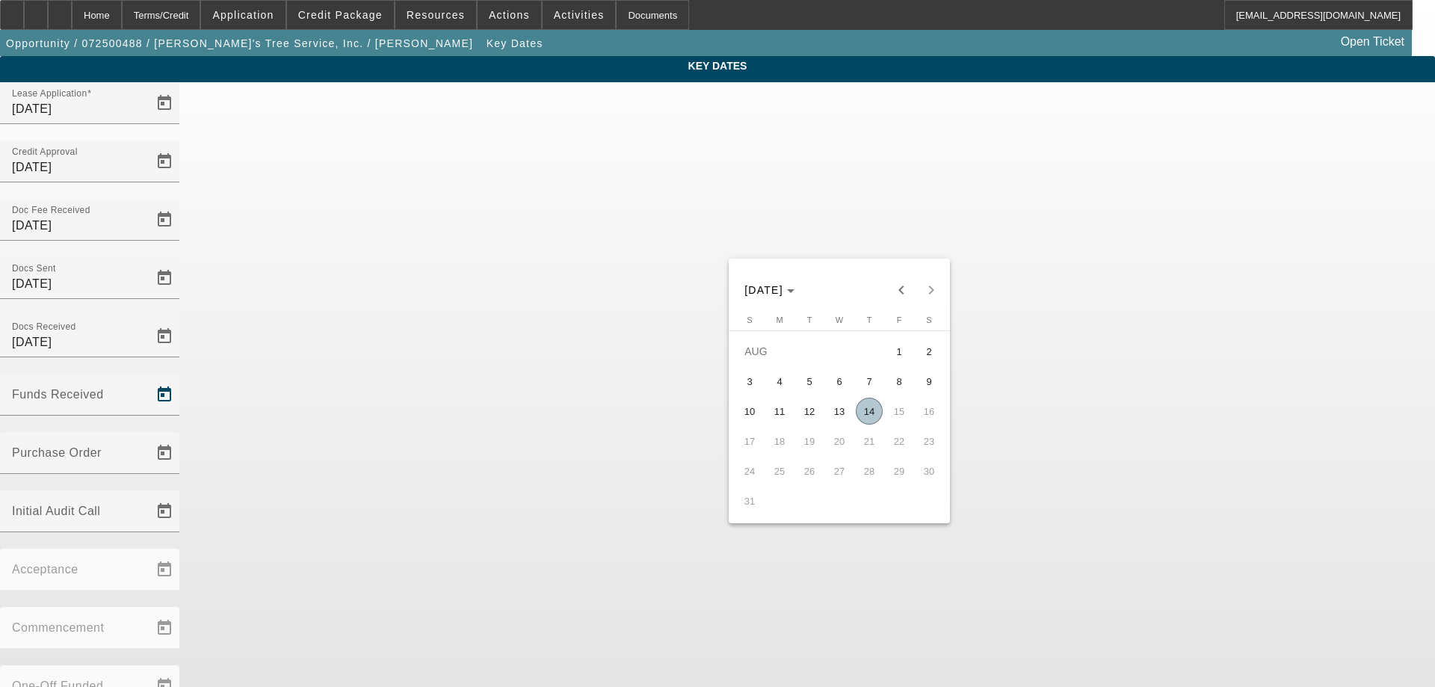
click at [872, 409] on span "14" at bounding box center [869, 411] width 27 height 27
type input "[DATE]"
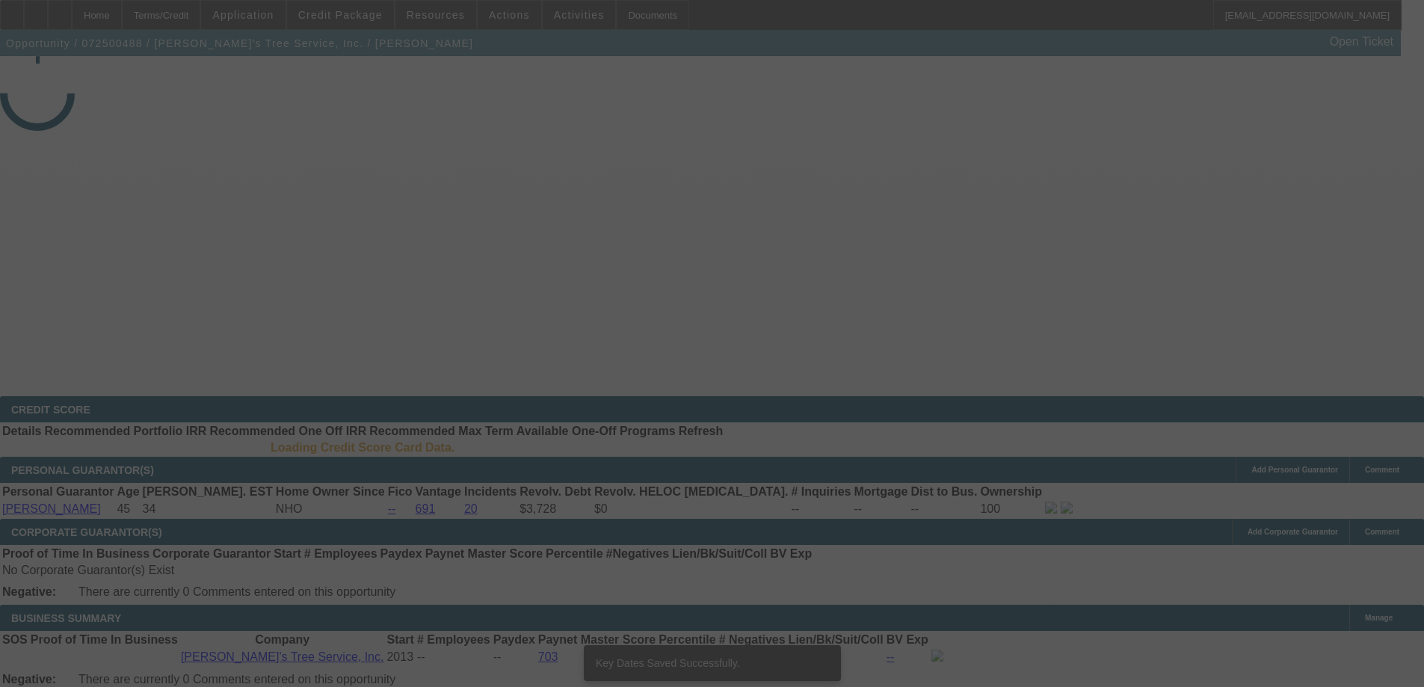
select select "3"
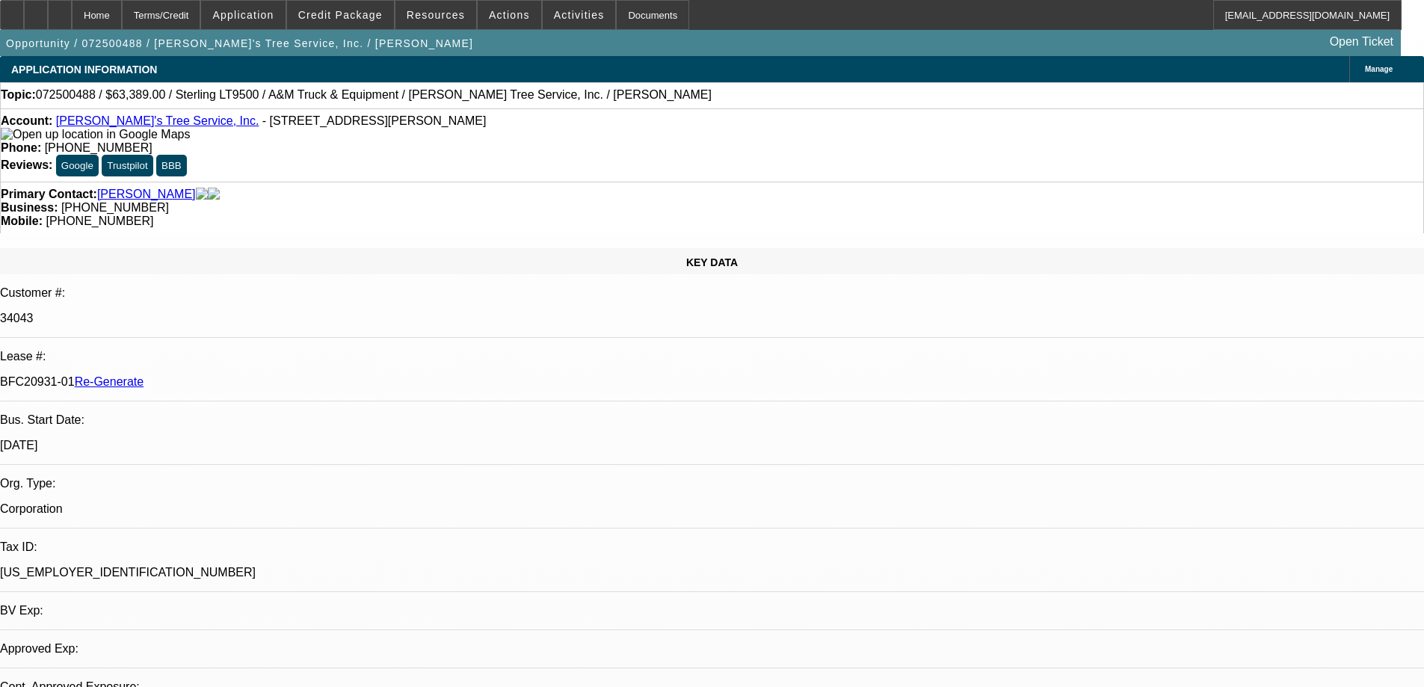
select select "0"
select select "2"
select select "0.1"
select select "4"
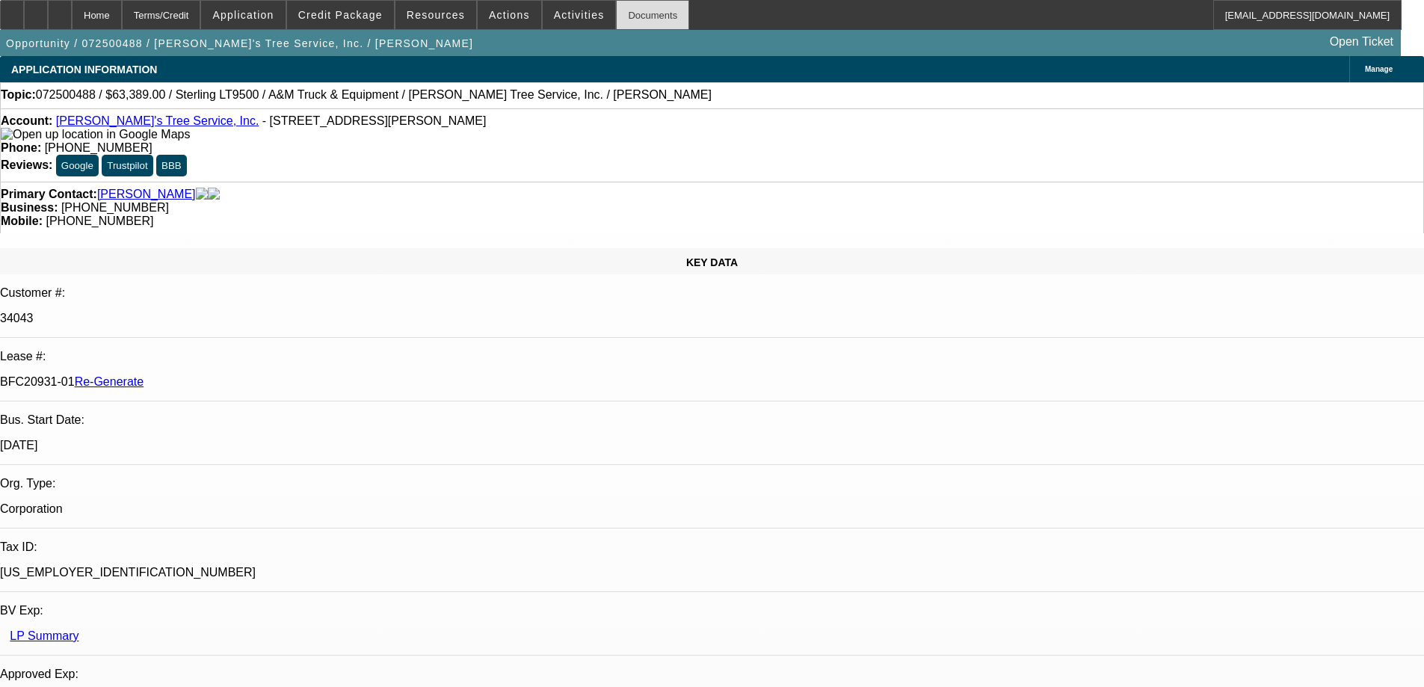
click at [626, 7] on div "Documents" at bounding box center [652, 15] width 73 height 30
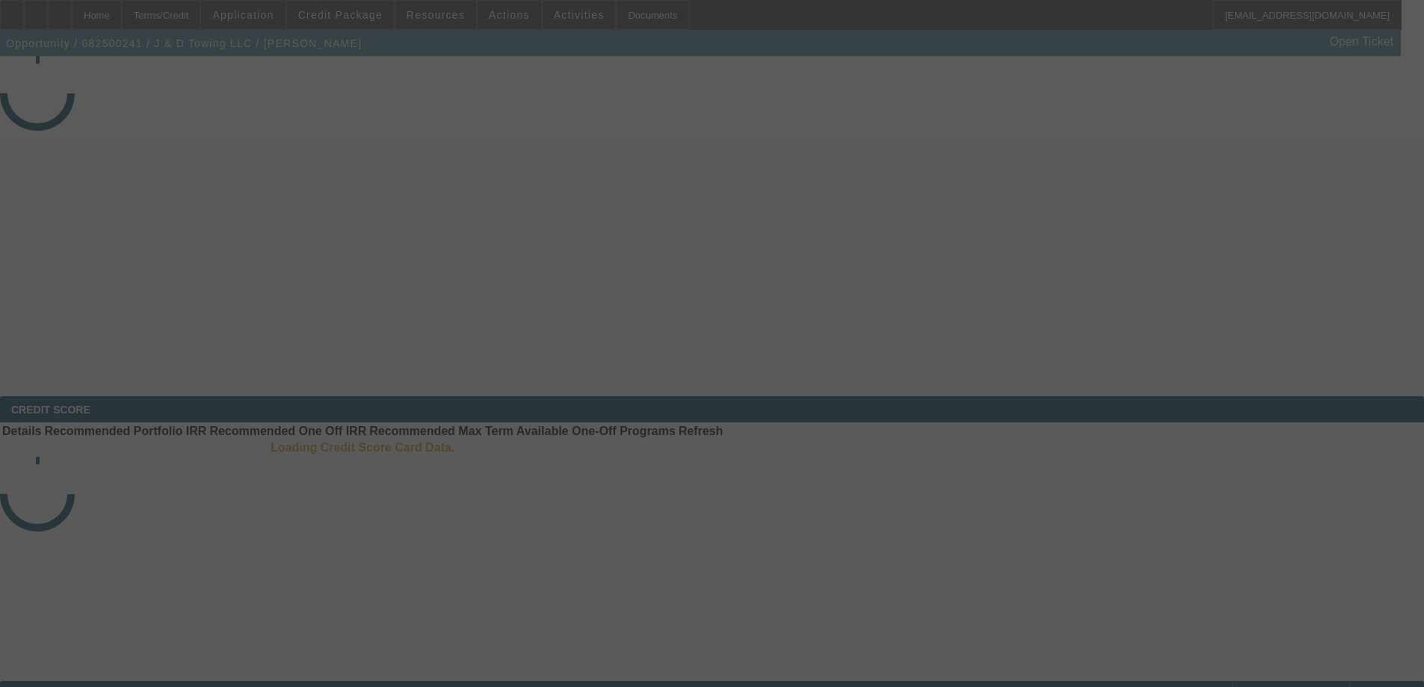
select select "3"
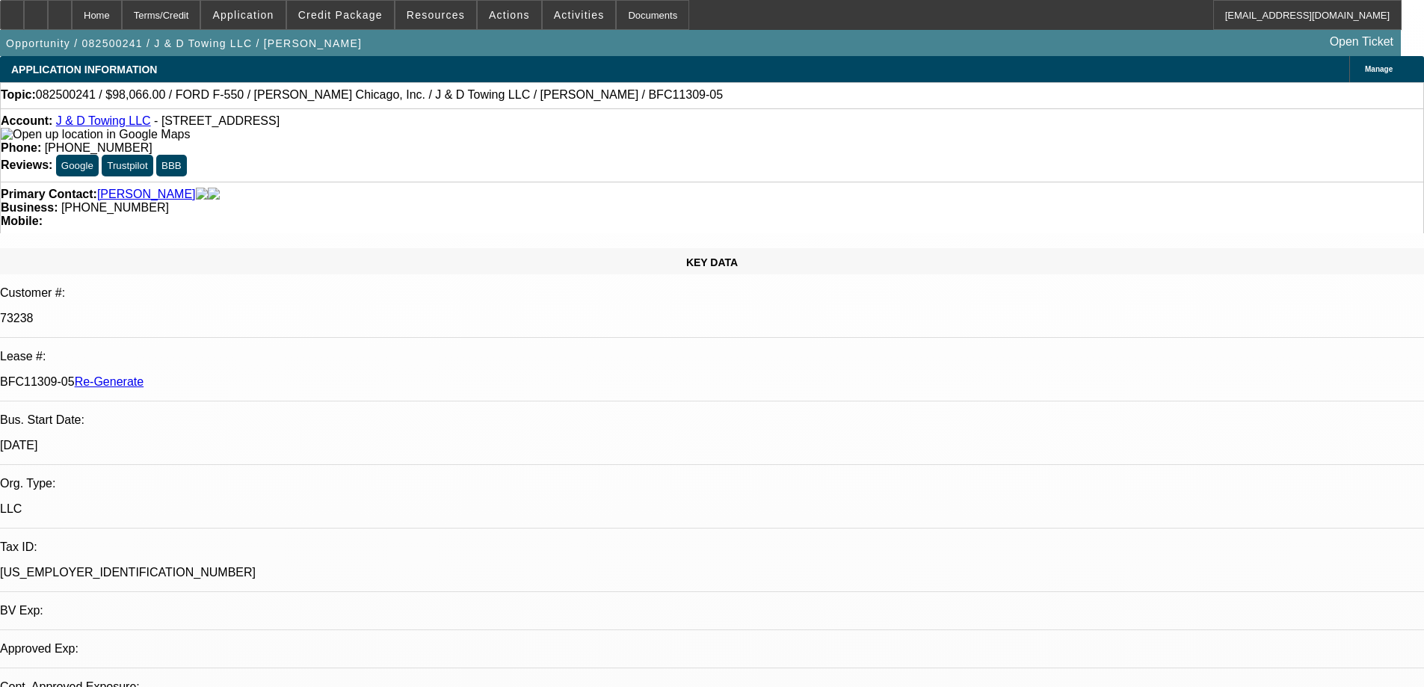
select select "0"
select select "2"
select select "0.1"
select select "4"
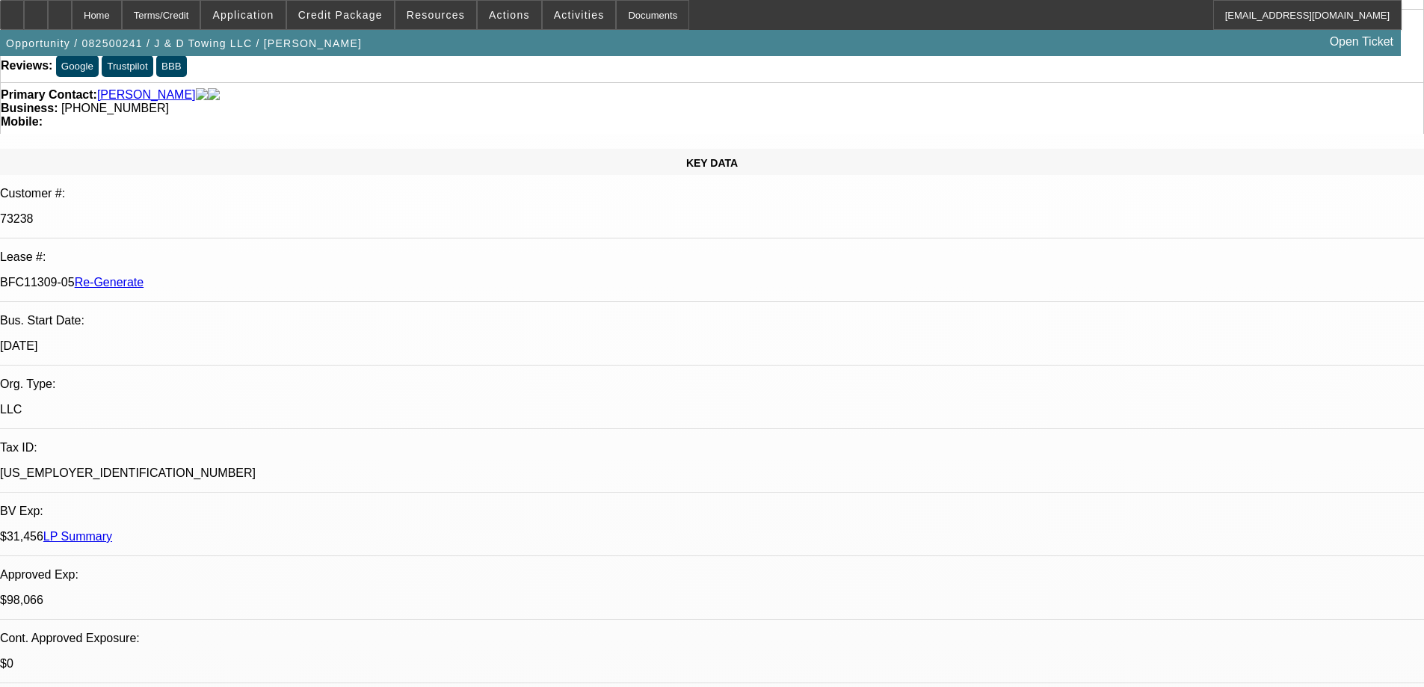
scroll to position [299, 0]
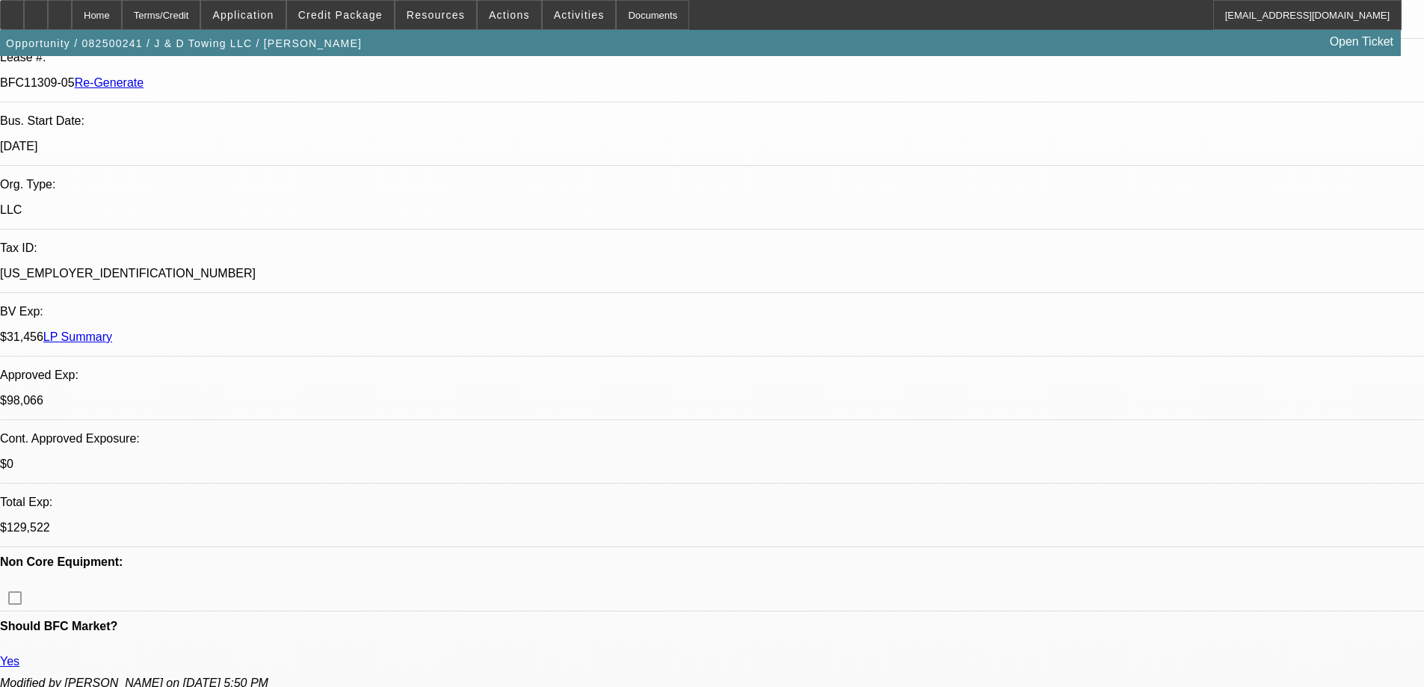
click at [616, 17] on div "Documents" at bounding box center [652, 15] width 73 height 30
click at [574, 5] on span at bounding box center [579, 15] width 73 height 36
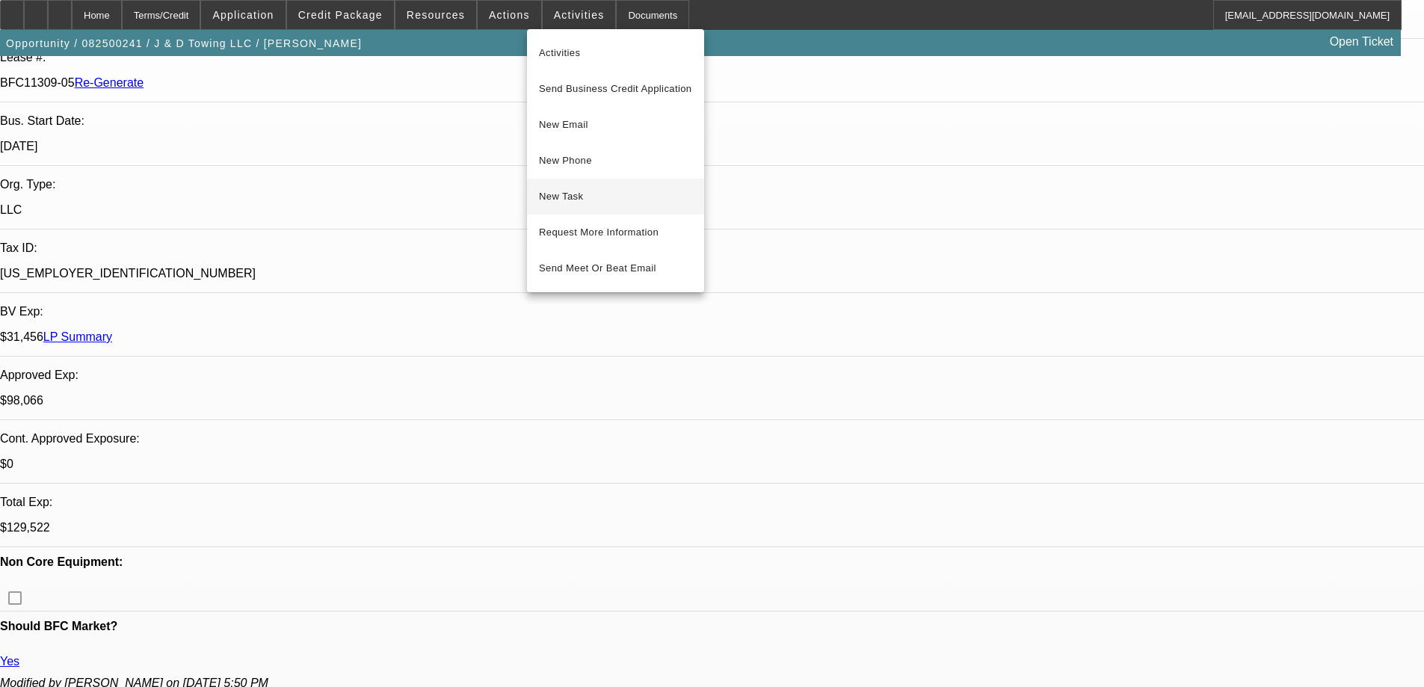
click at [580, 207] on button "New Task" at bounding box center [615, 197] width 177 height 36
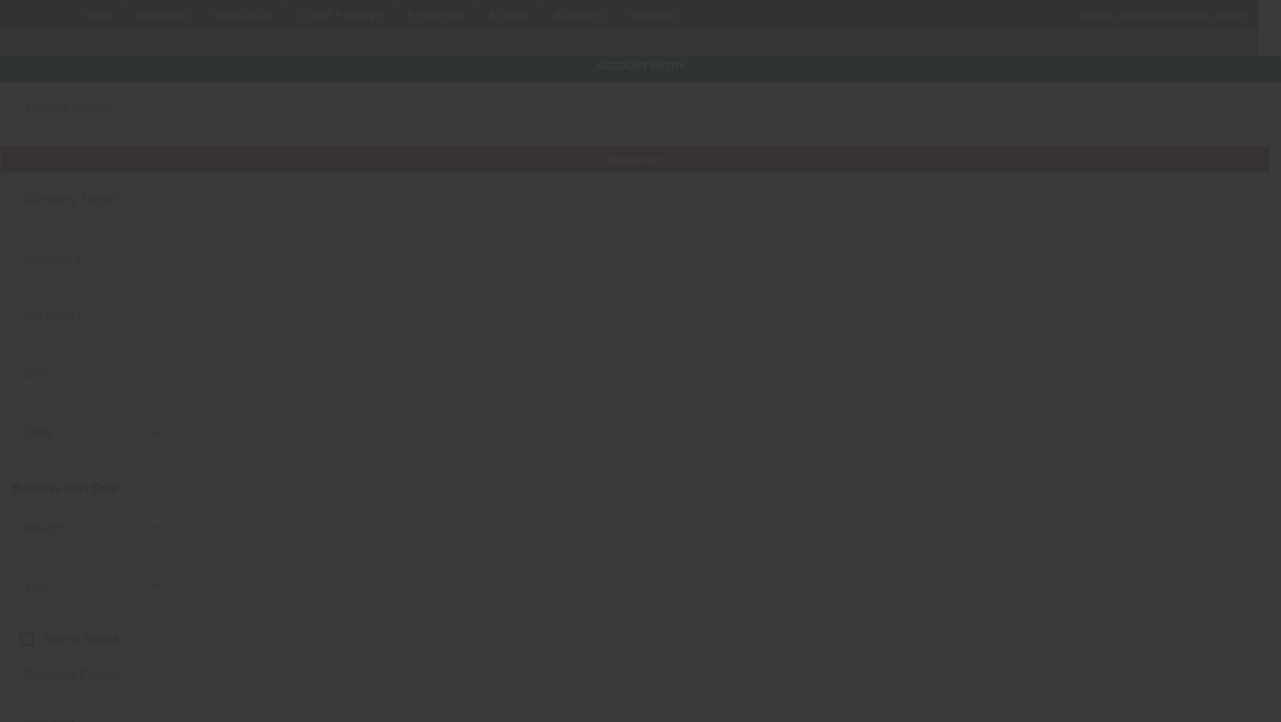
type input "J & D Towing LLC"
type input "1144 US Highway 190"
type input "77340"
type input "[GEOGRAPHIC_DATA]"
type input "[PHONE_NUMBER]"
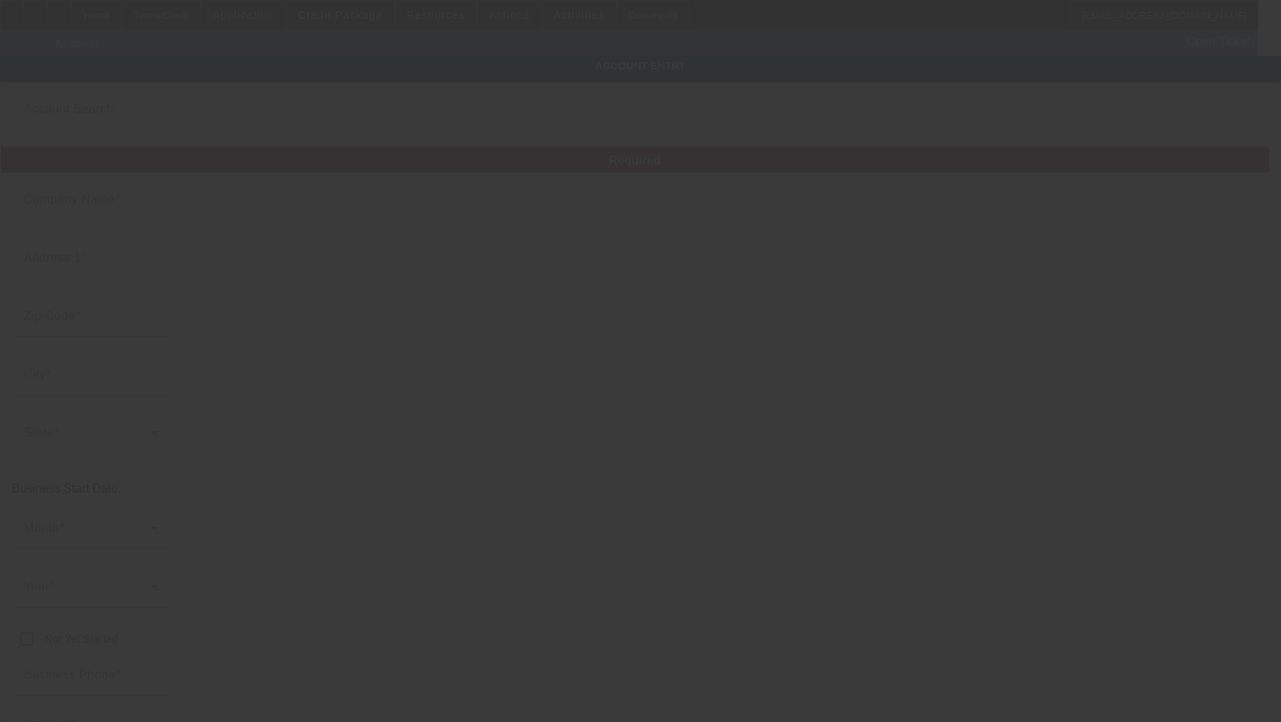
type input "[EMAIL_ADDRESS][DOMAIN_NAME]"
type input "[PERSON_NAME]"
type input "[PHONE_NUMBER]"
type input "[US_EMPLOYER_IDENTIFICATION_NUMBER]"
type input "Towing"
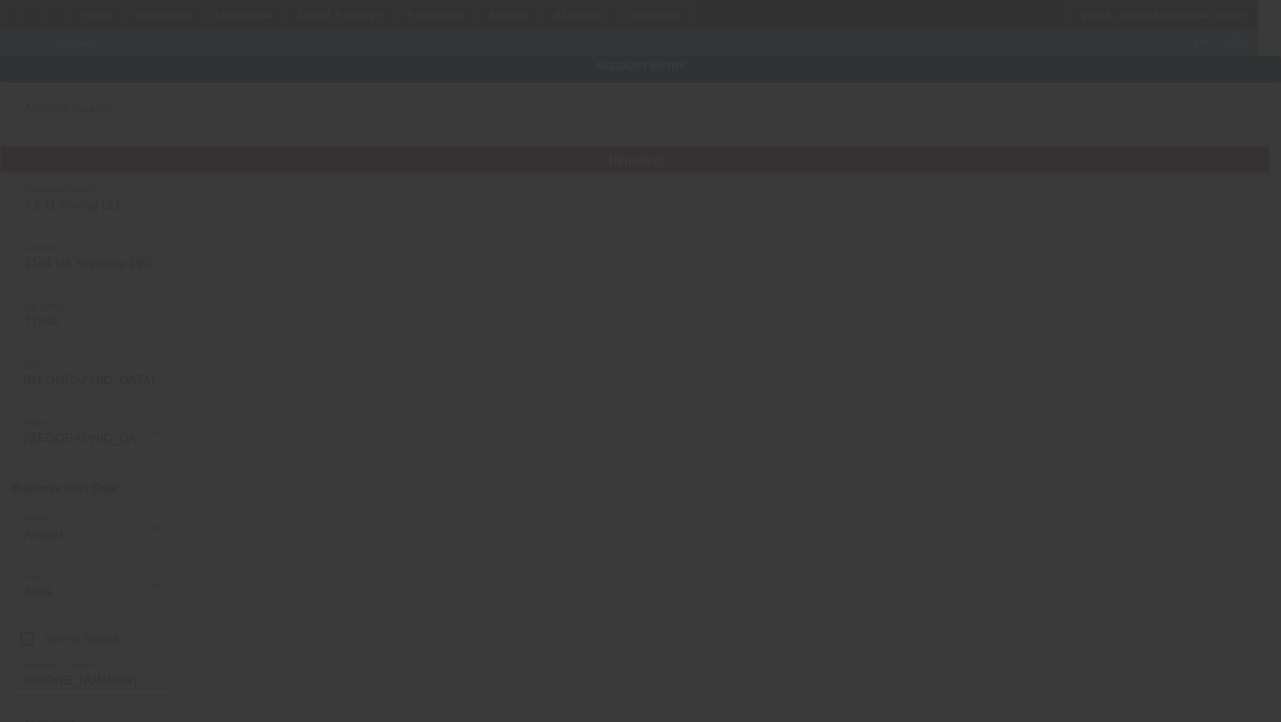
type input "[DATE]"
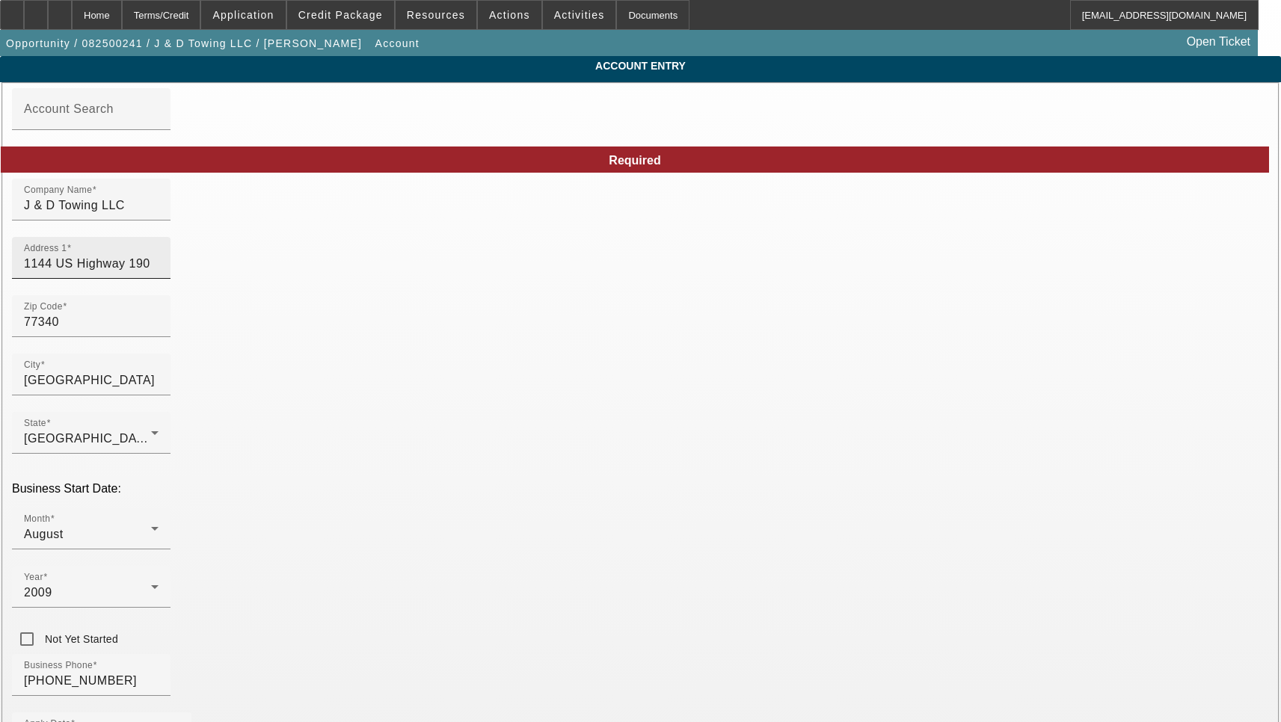
click at [158, 267] on input "1144 US Highway 190" at bounding box center [91, 264] width 135 height 18
paste input "w"
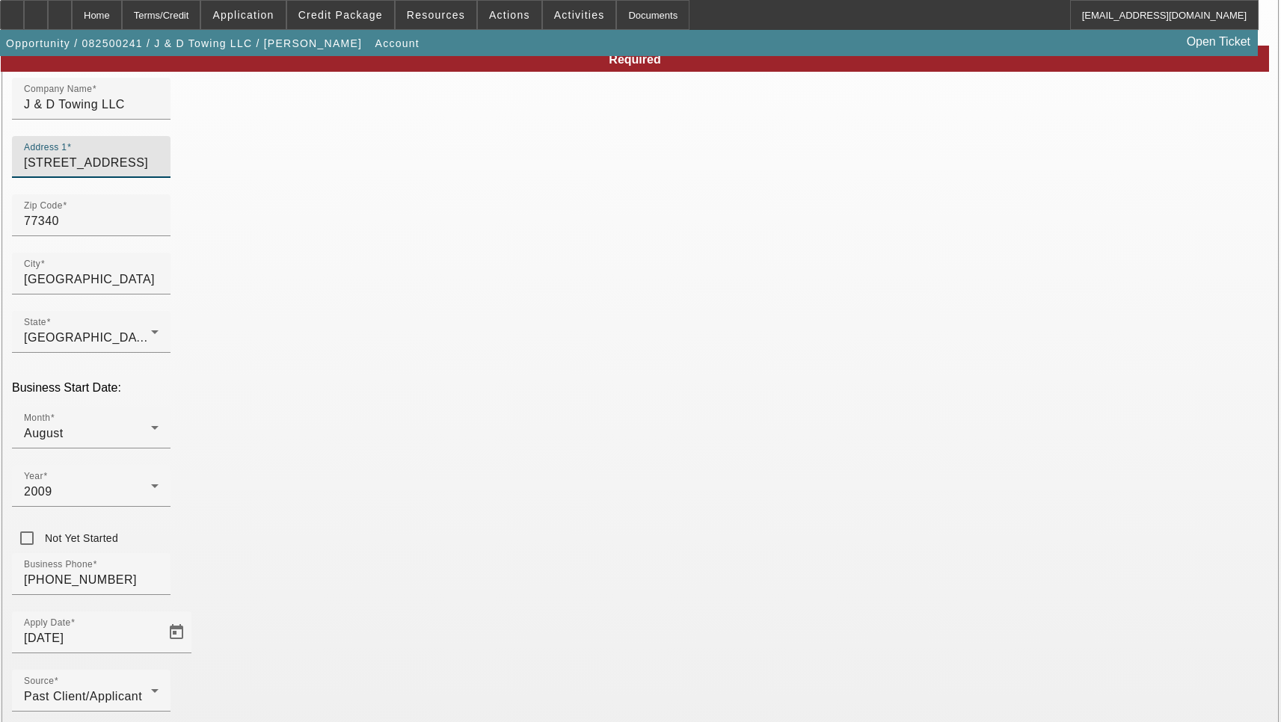
scroll to position [159, 0]
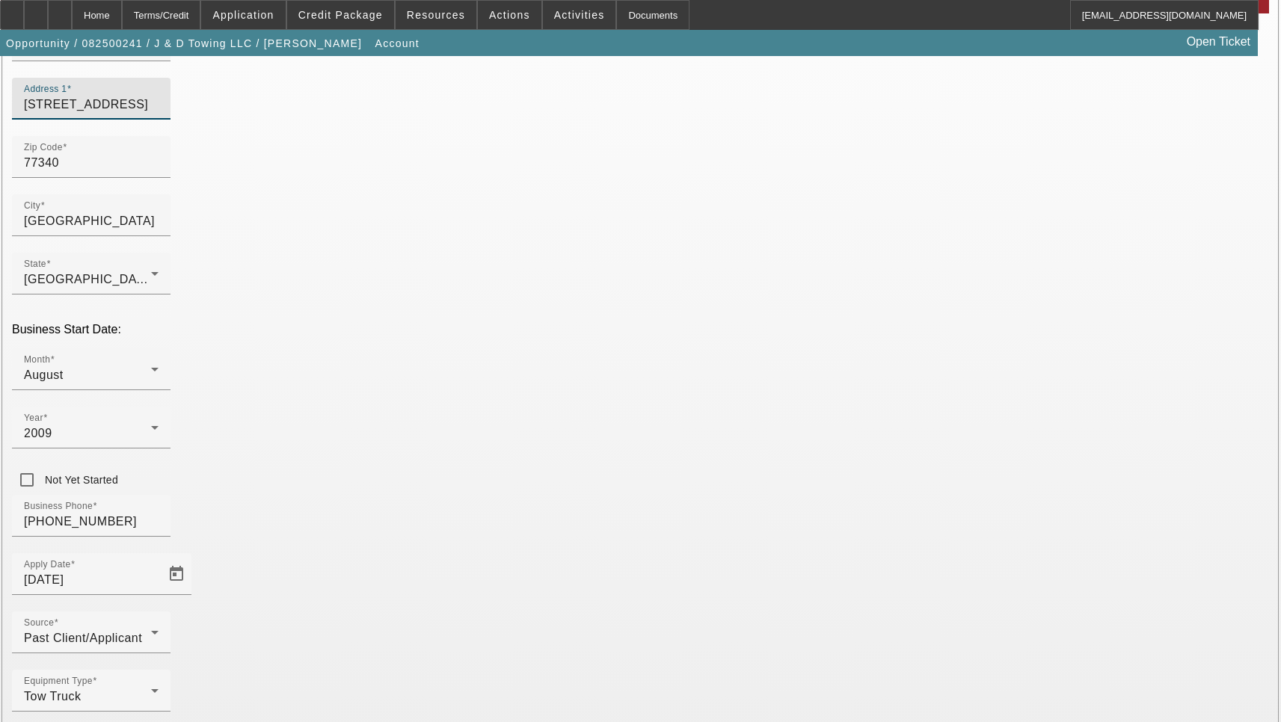
type input "[STREET_ADDRESS]"
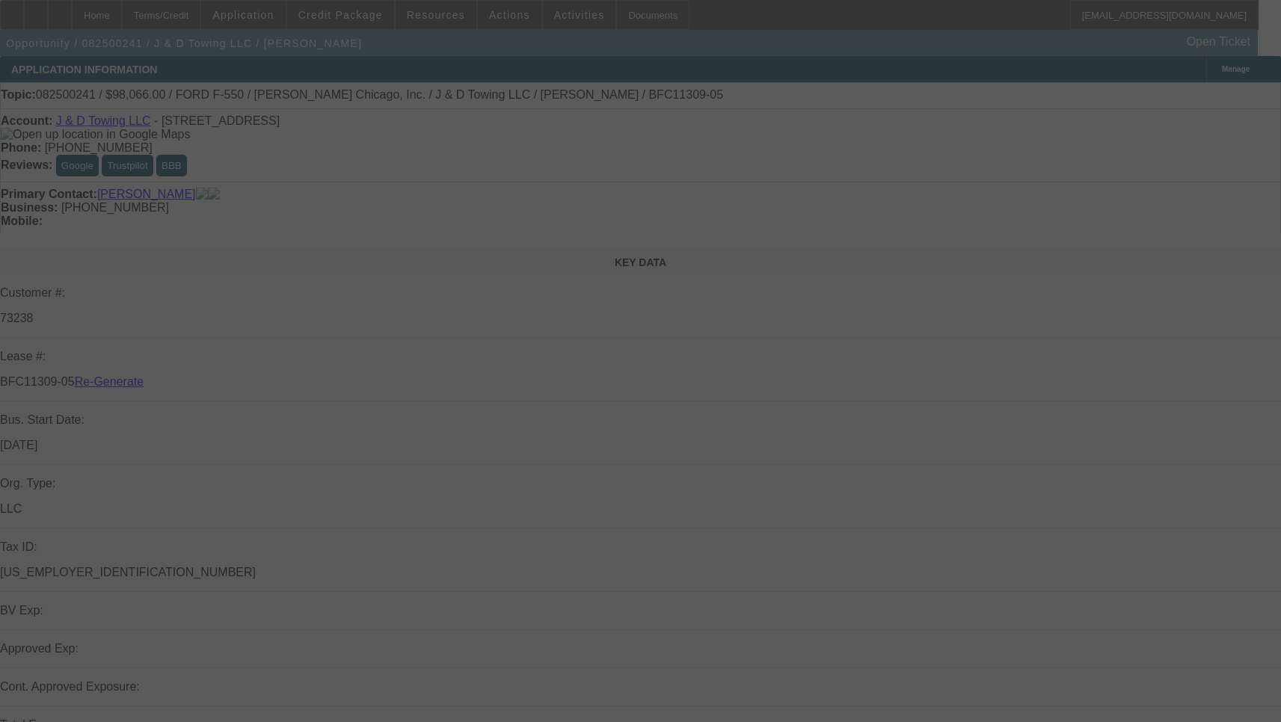
select select "3"
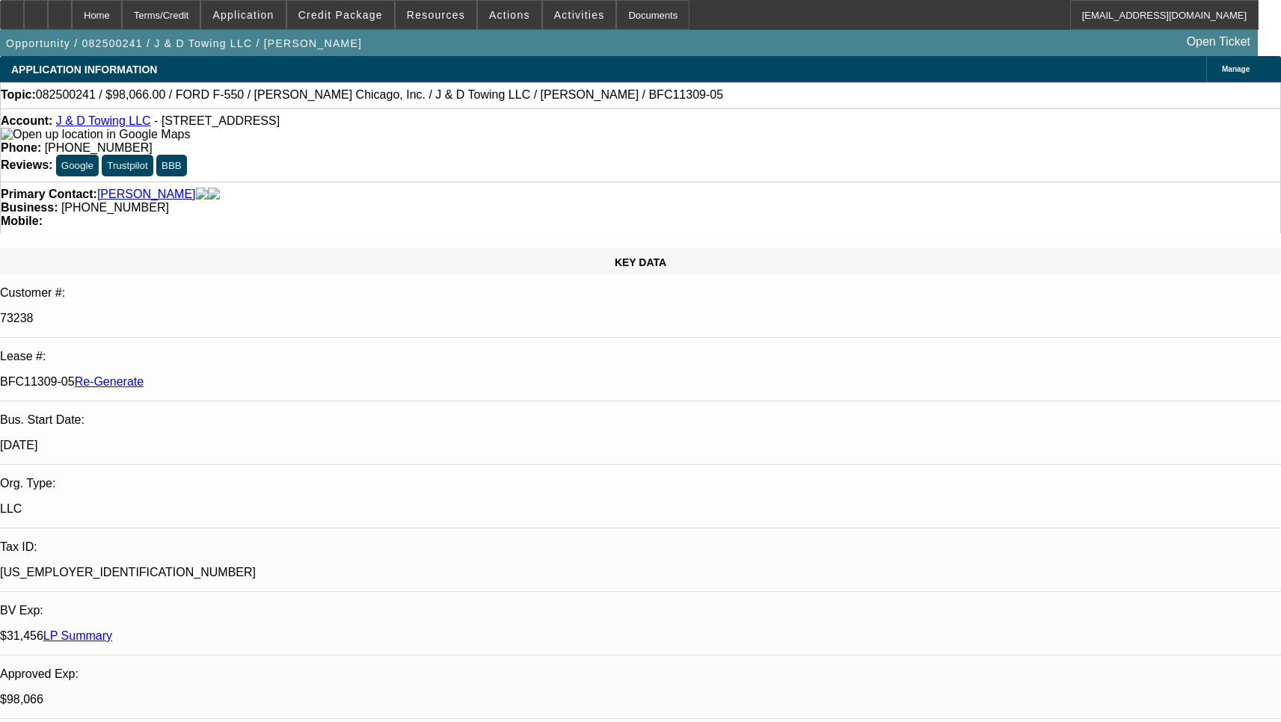
select select "0"
select select "2"
select select "0.1"
select select "4"
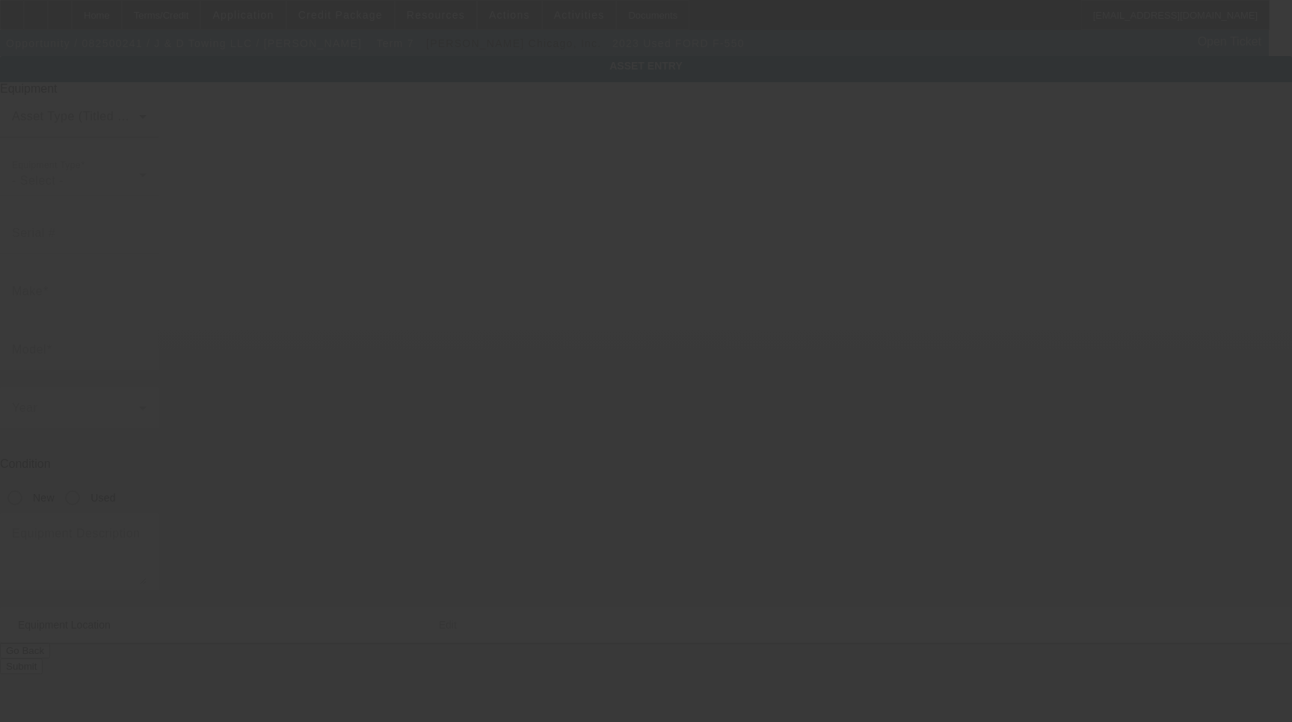
type input "[US_VEHICLE_IDENTIFICATION_NUMBER]"
type input "Ford"
type input "F-550"
radio input "true"
type input "1144 US Highway 190"
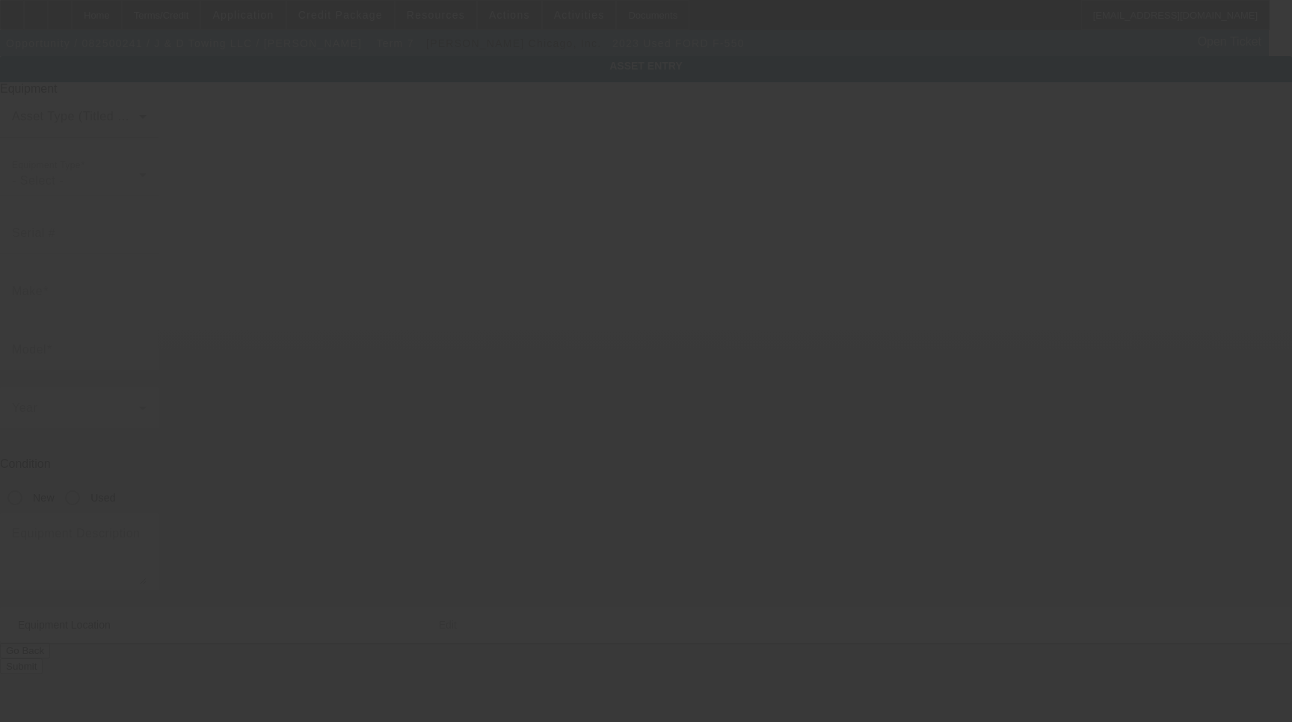
type input "[GEOGRAPHIC_DATA]"
type input "77340"
type input "[PERSON_NAME]"
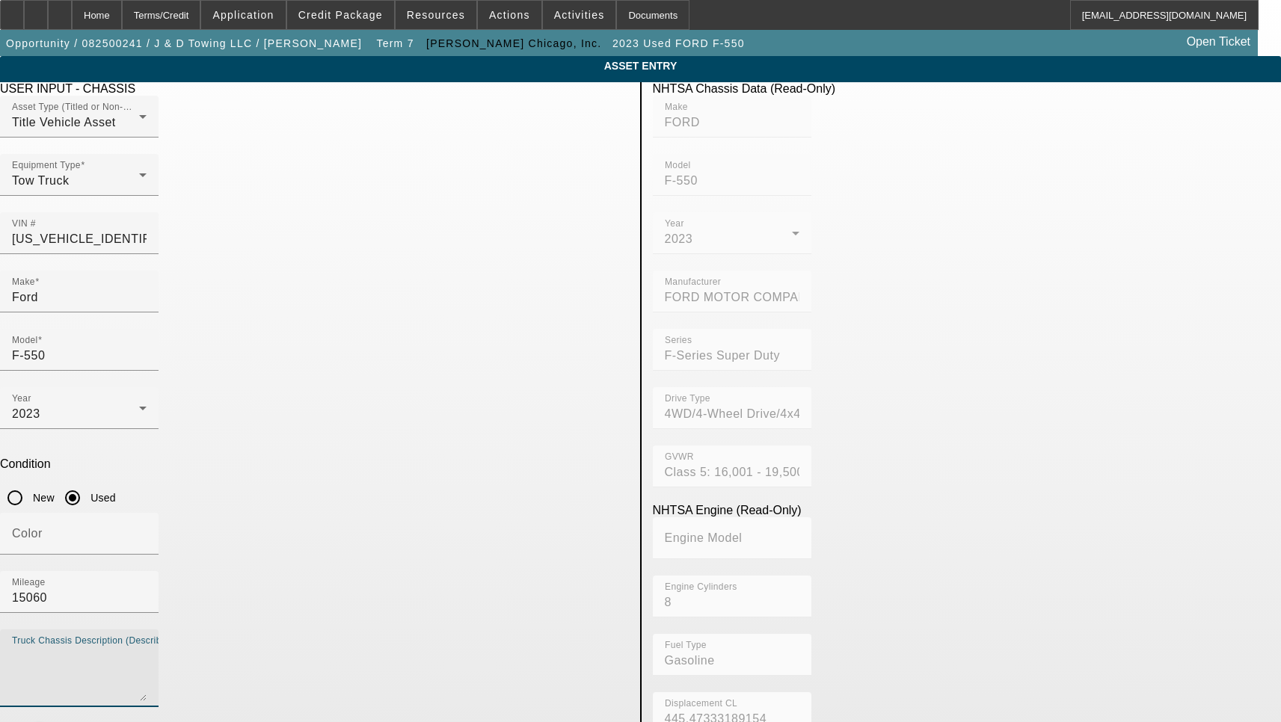
click at [147, 647] on textarea "Truck Chassis Description (Describe the truck chassis only)" at bounding box center [79, 674] width 135 height 54
type textarea "with:"
click at [147, 279] on div "Make Ford" at bounding box center [79, 292] width 135 height 42
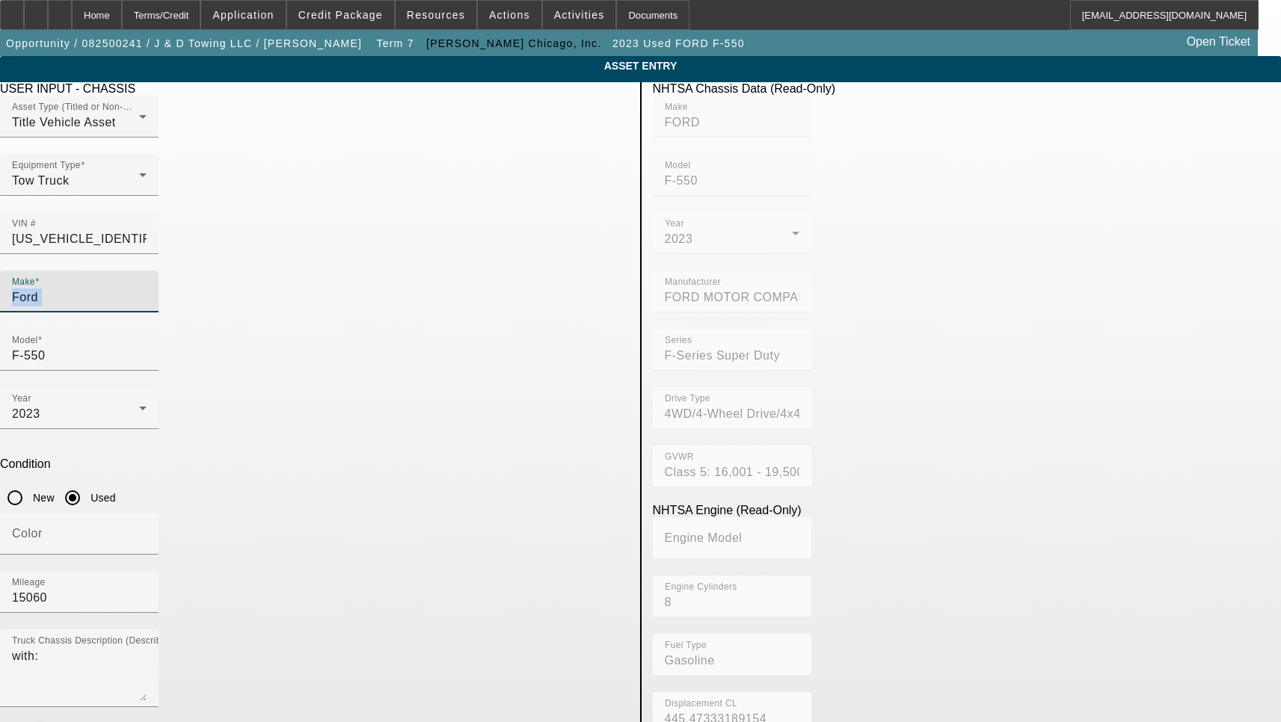
click at [147, 279] on div "Make Ford" at bounding box center [79, 292] width 135 height 42
click at [147, 289] on input "Ford" at bounding box center [79, 298] width 135 height 18
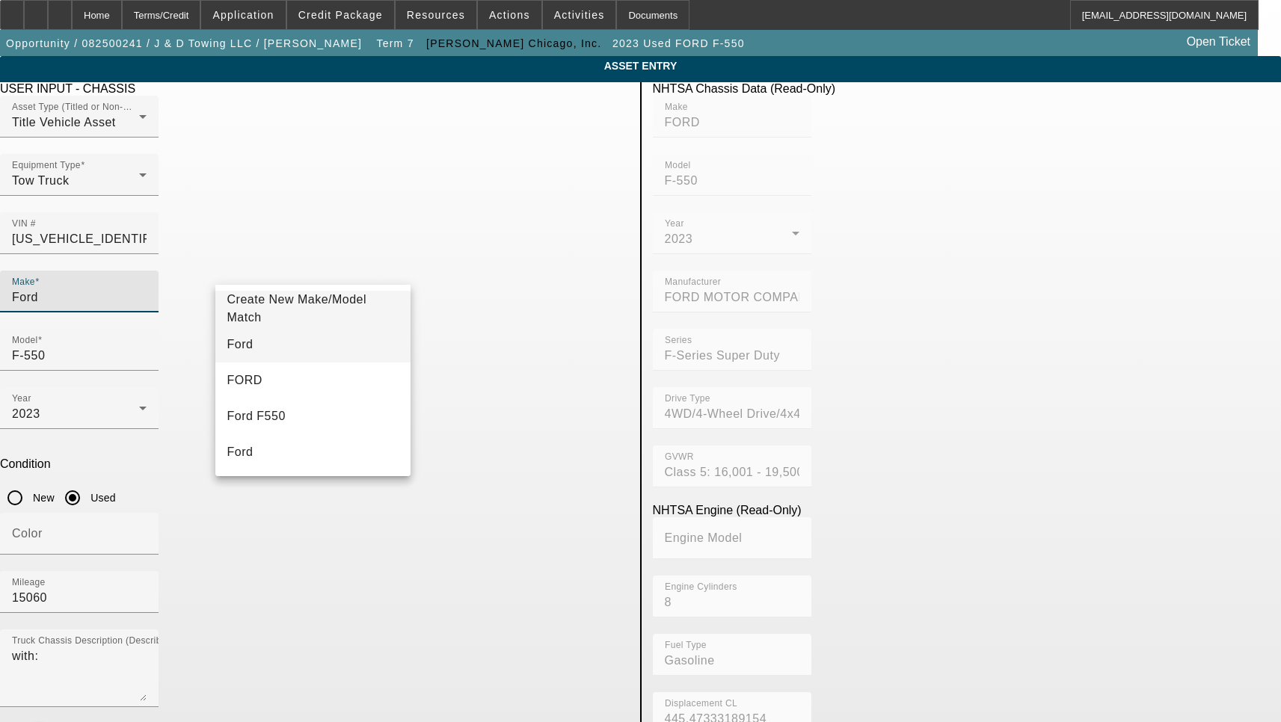
click at [299, 342] on mat-option "Ford" at bounding box center [313, 345] width 196 height 36
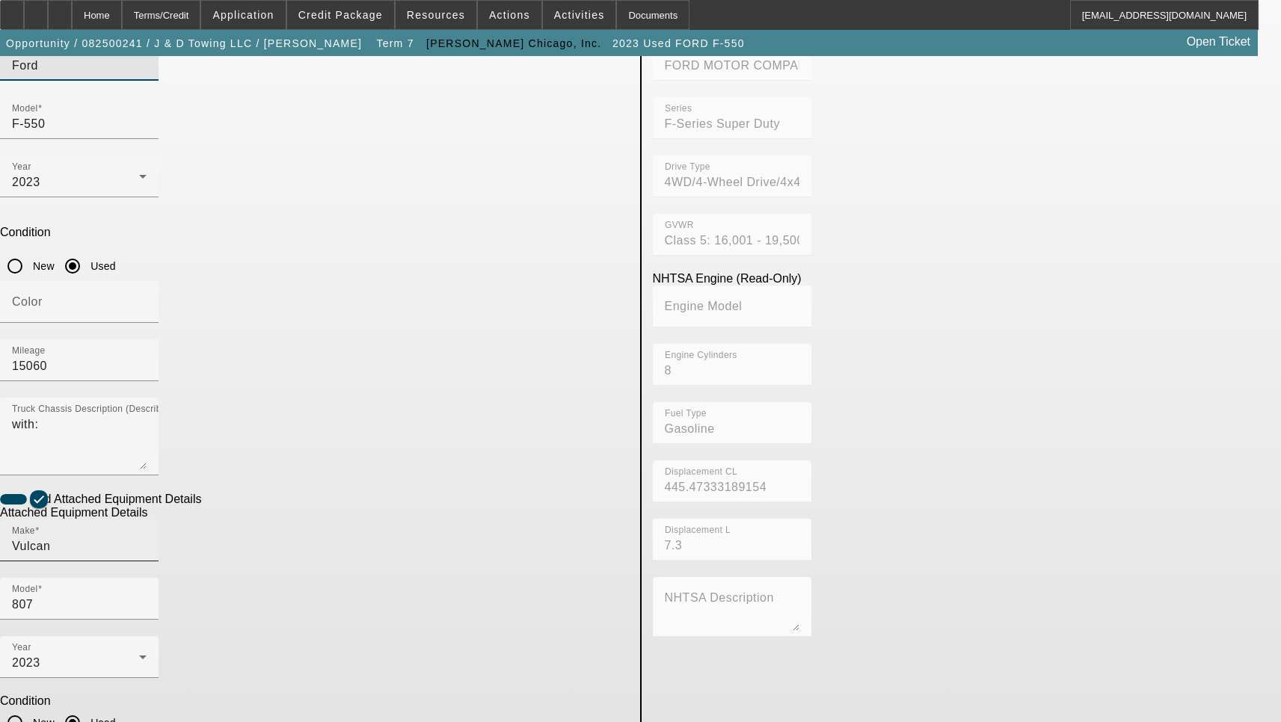
scroll to position [241, 0]
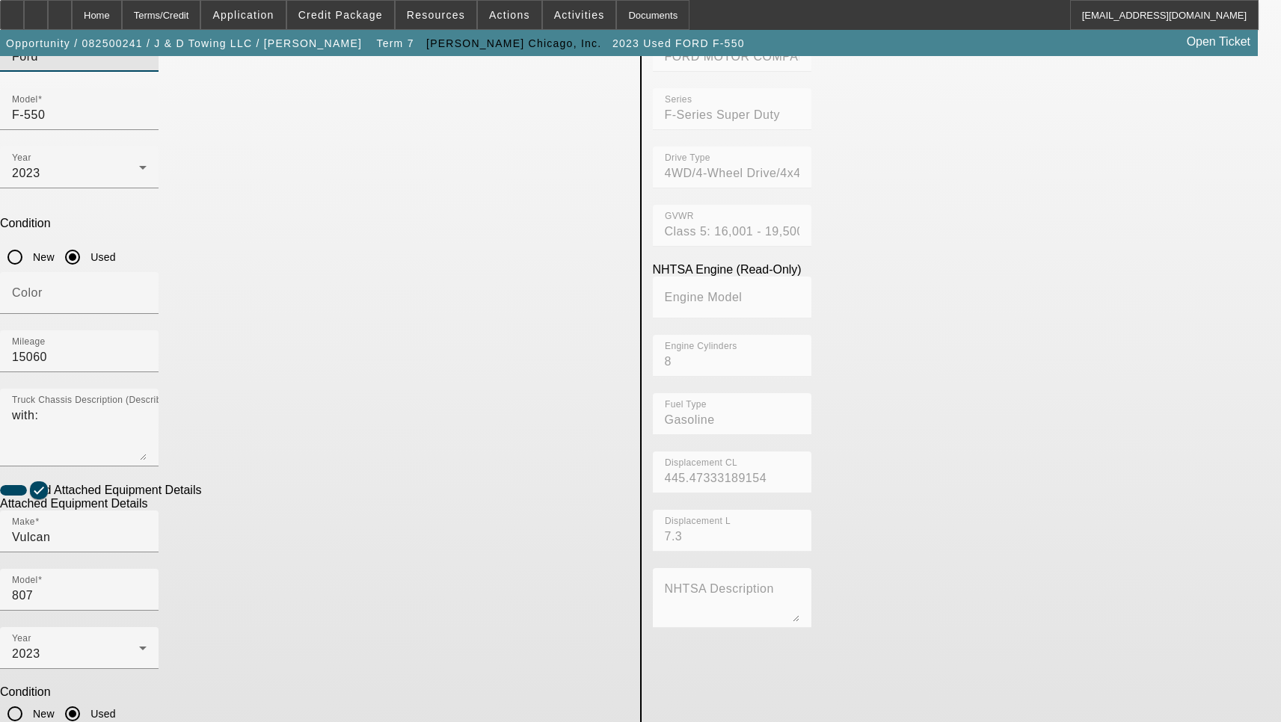
type input "8071B231419"
type textarea "Includes all options, attachments and accessories"
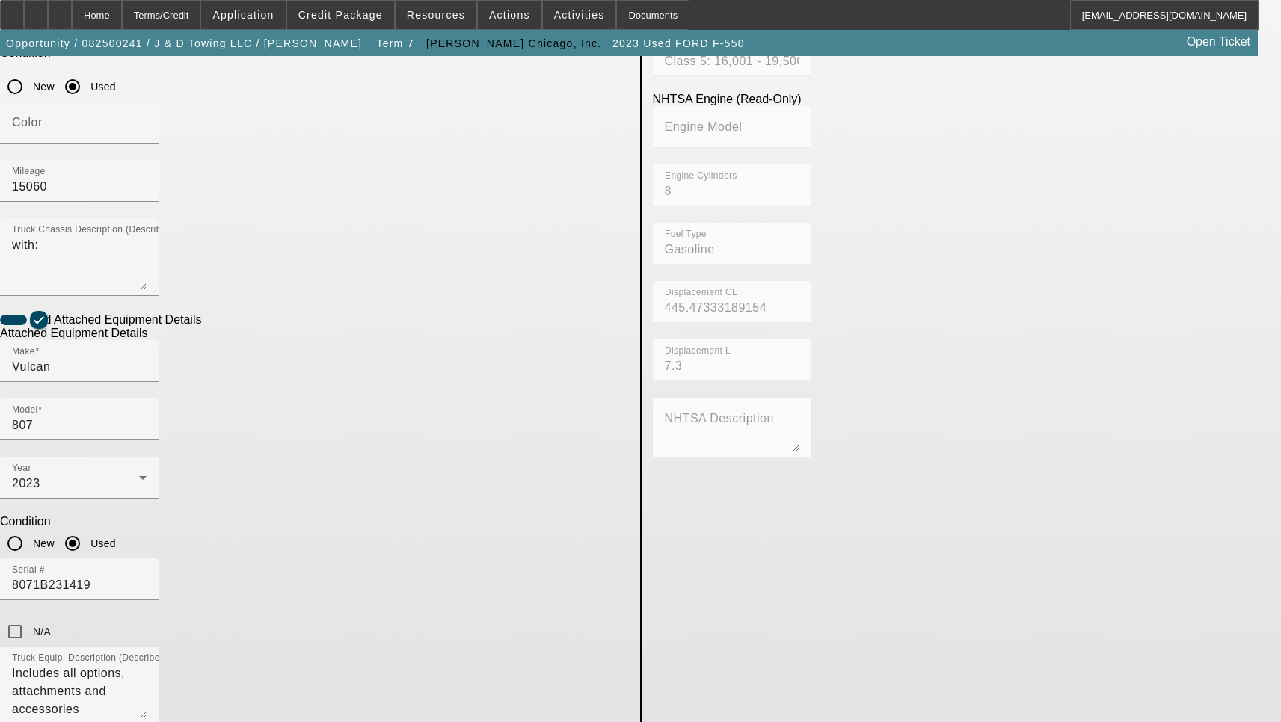
scroll to position [614, 0]
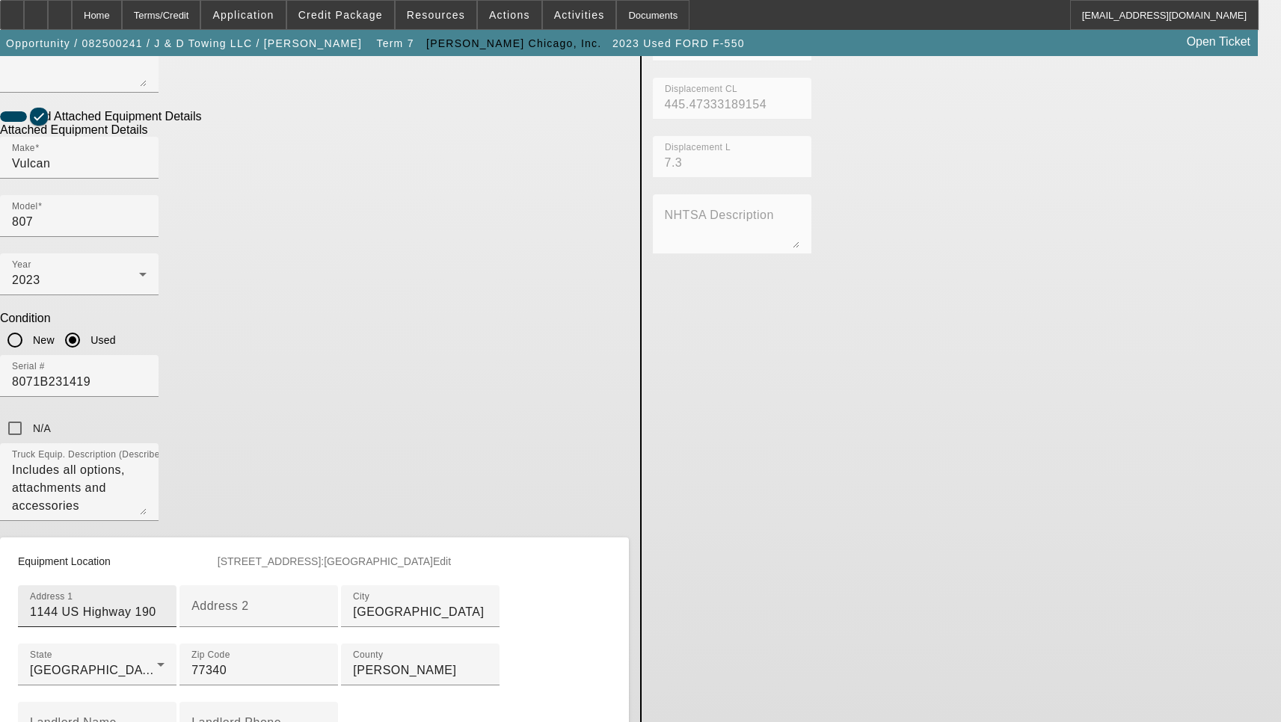
click at [164, 603] on input "1144 US Highway 190" at bounding box center [97, 612] width 135 height 18
paste input "w"
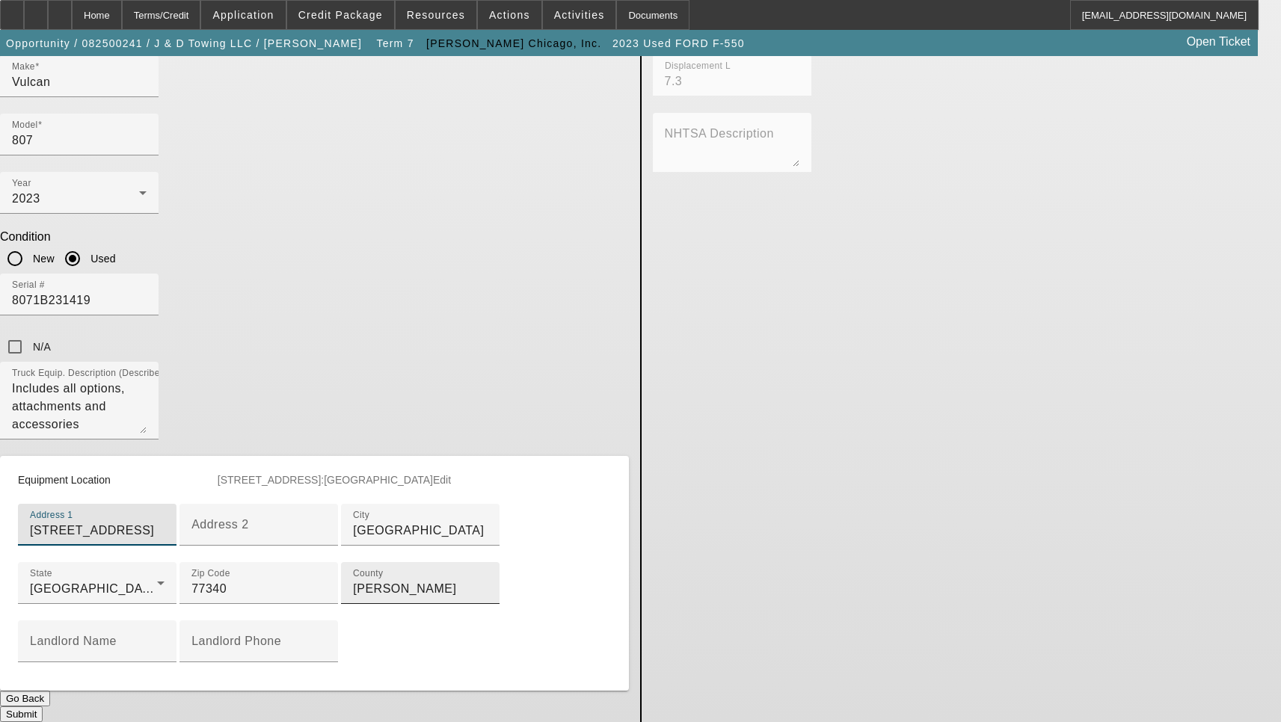
scroll to position [752, 0]
type input "[STREET_ADDRESS]"
click at [43, 706] on button "Submit" at bounding box center [21, 714] width 43 height 16
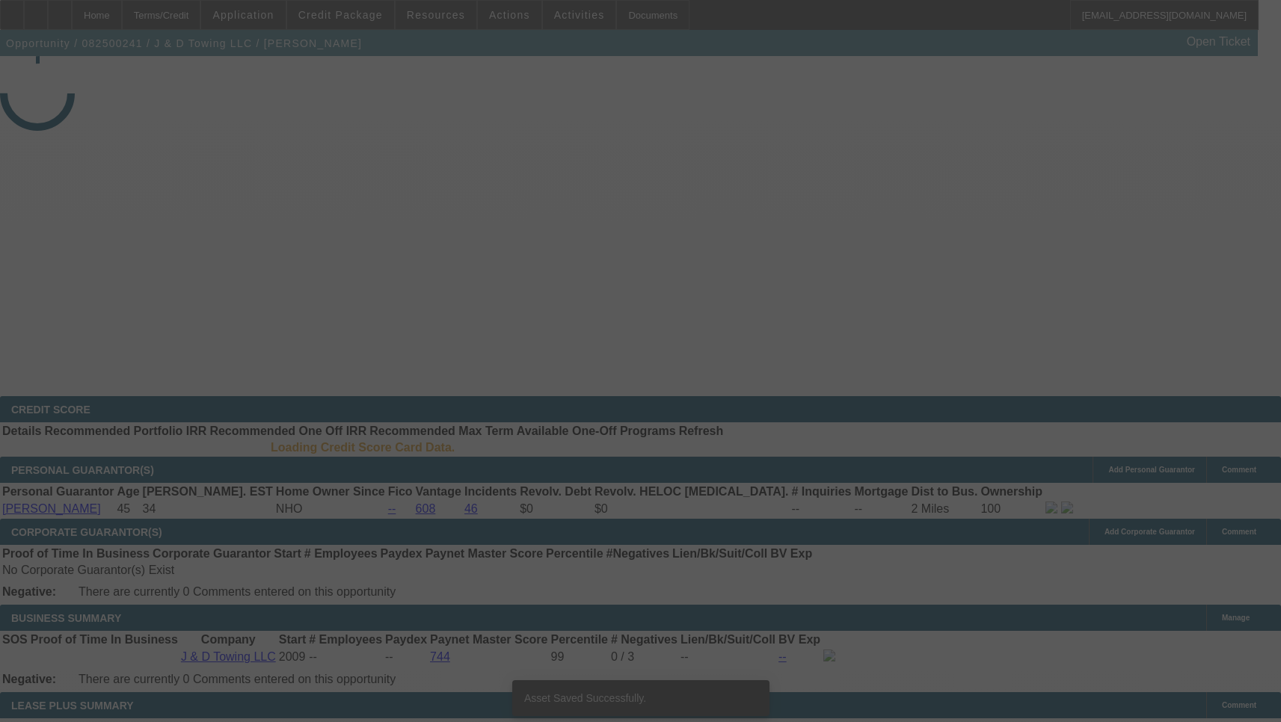
select select "3"
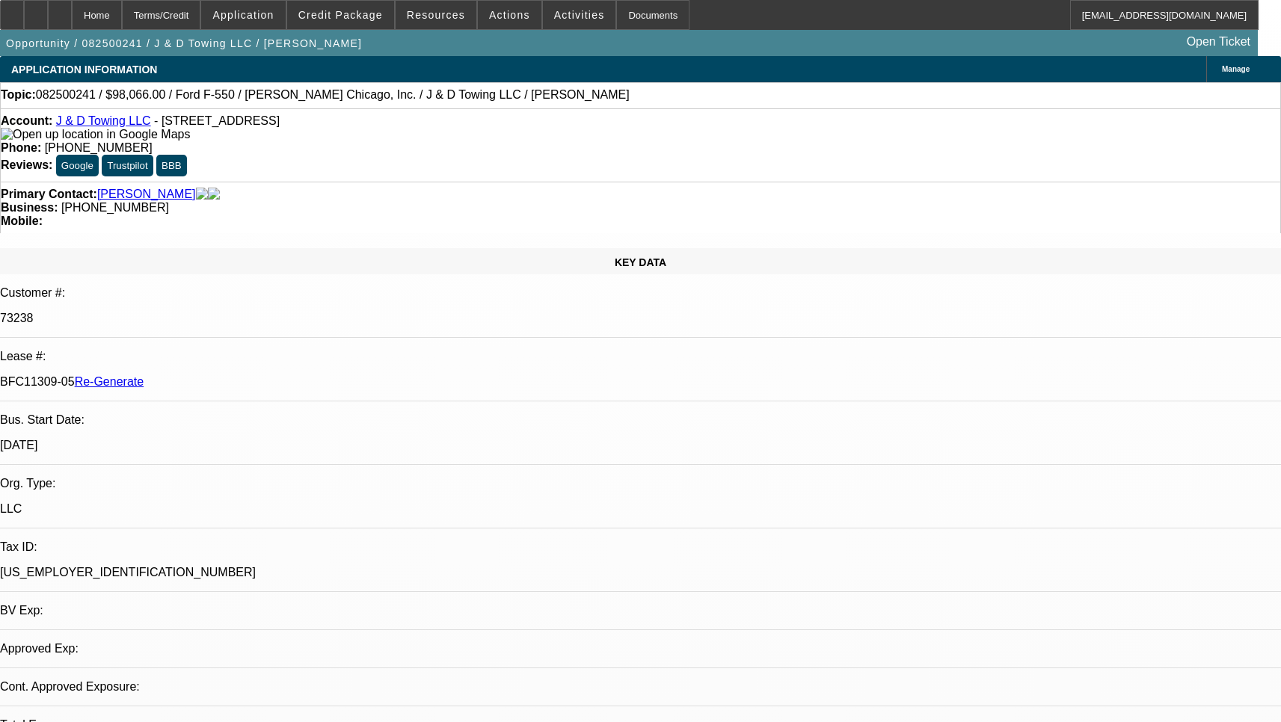
select select "0"
select select "2"
select select "0.1"
select select "4"
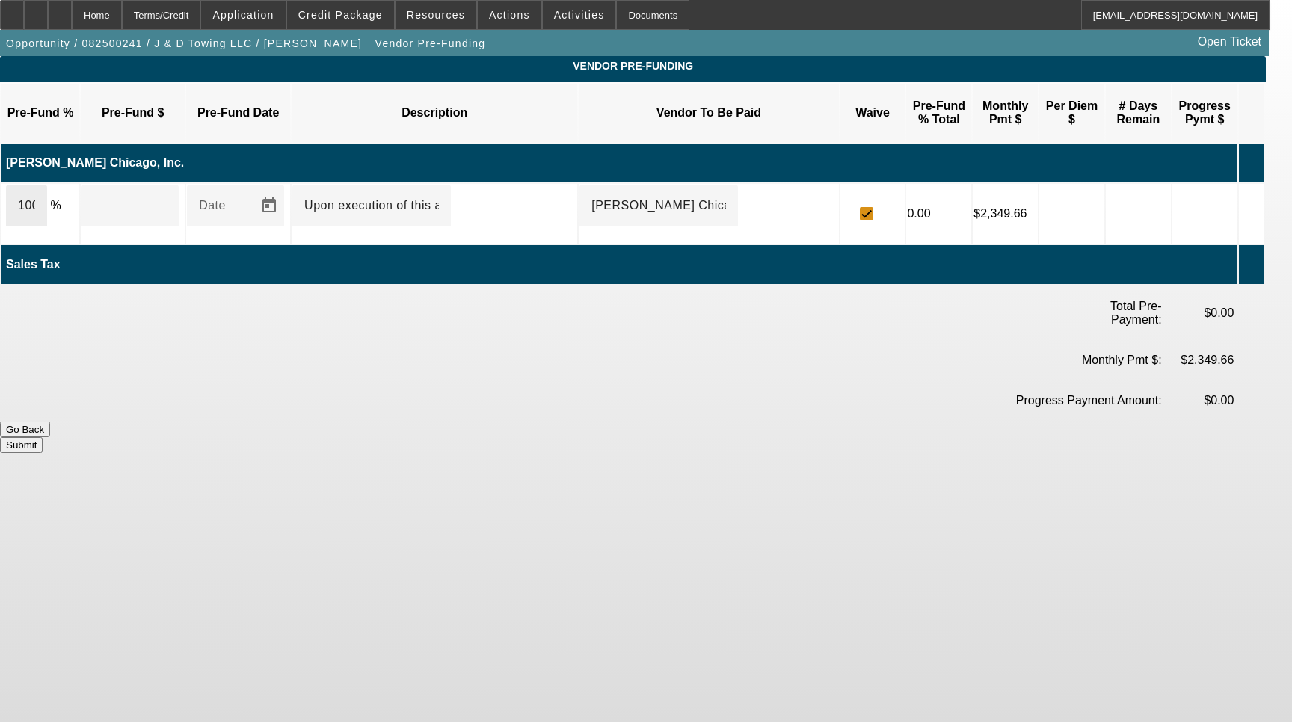
click at [47, 185] on div "100" at bounding box center [26, 206] width 41 height 42
type input "$97,094.70"
click at [43, 437] on button "Submit" at bounding box center [21, 445] width 43 height 16
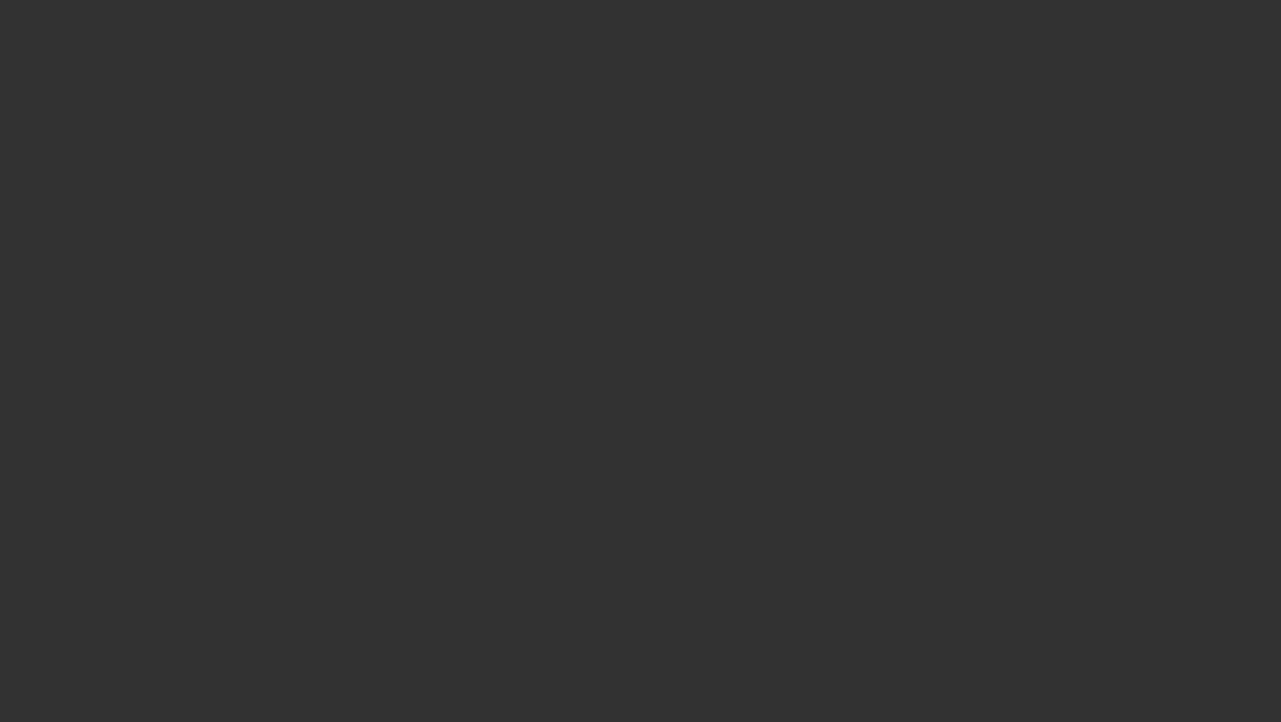
select select "3"
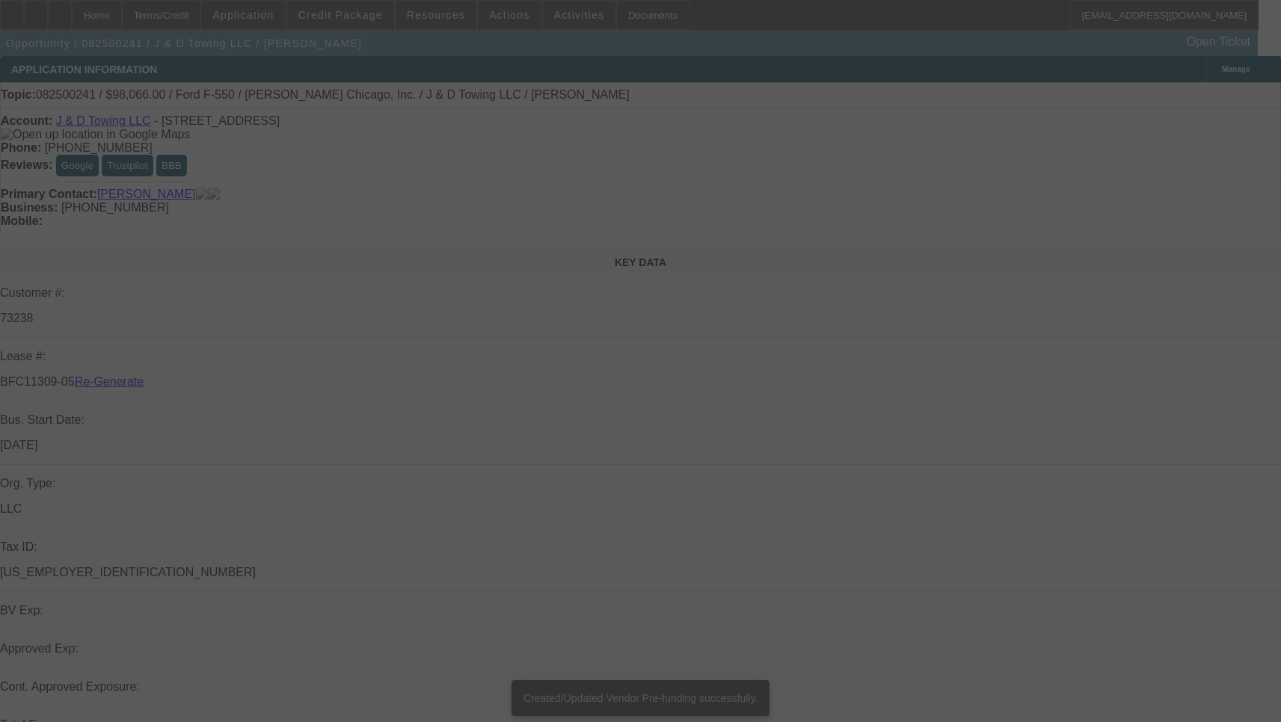
select select "0"
select select "2"
select select "0.1"
select select "4"
